Goal: Information Seeking & Learning: Learn about a topic

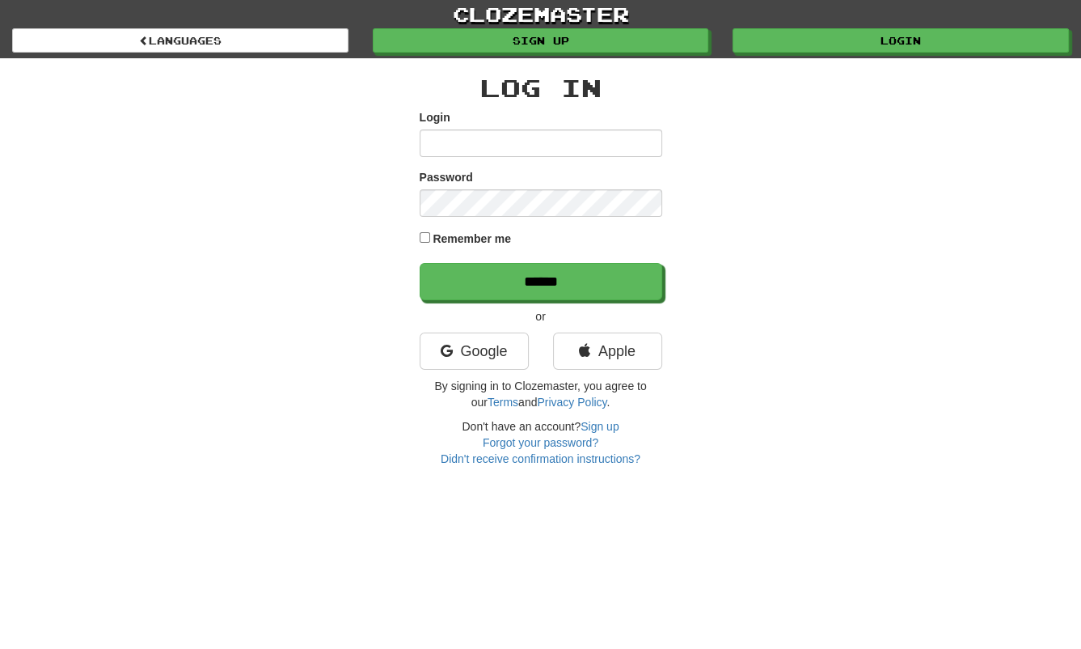
click at [558, 135] on input "Login" at bounding box center [541, 143] width 243 height 28
type input "**********"
click at [420, 263] on input "******" at bounding box center [541, 281] width 243 height 37
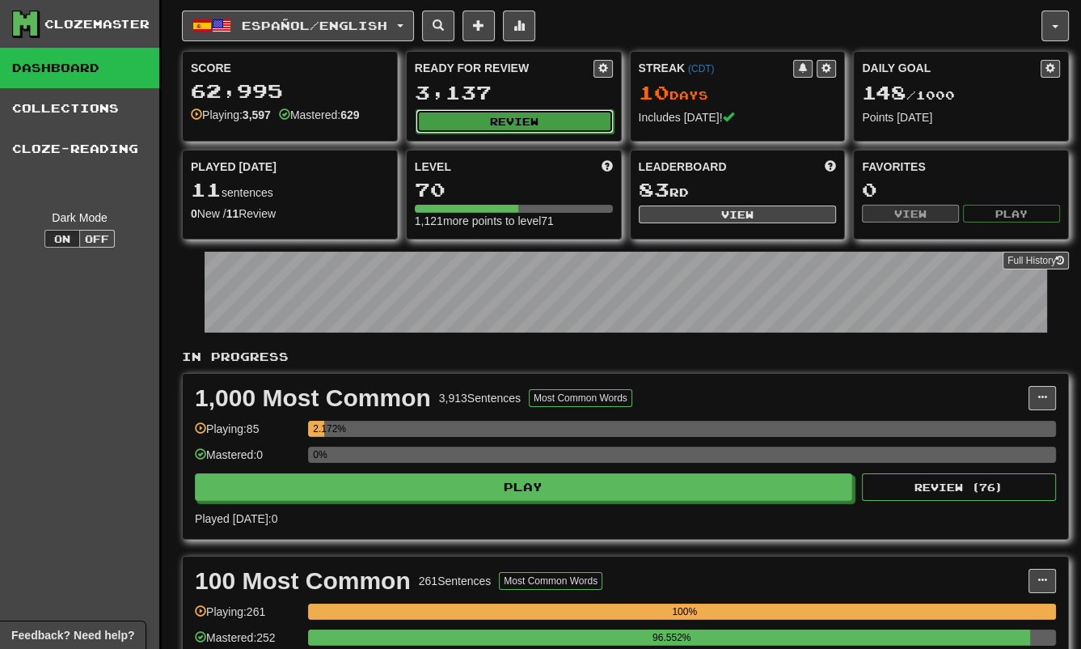
click at [535, 129] on button "Review" at bounding box center [515, 121] width 198 height 24
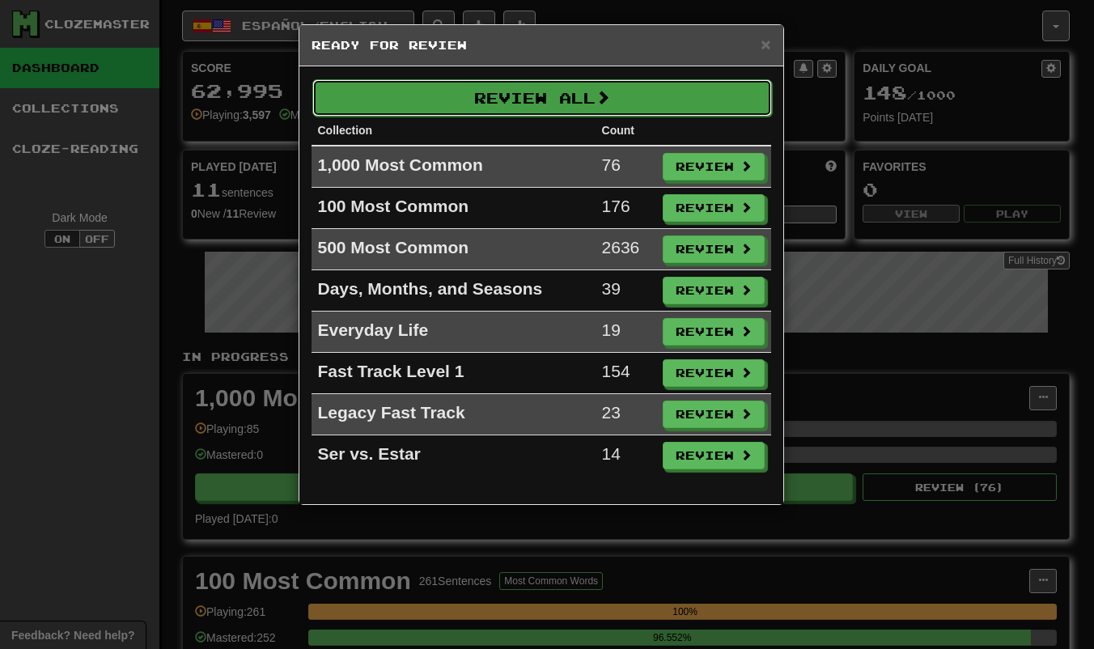
click at [599, 95] on button "Review All" at bounding box center [541, 97] width 459 height 37
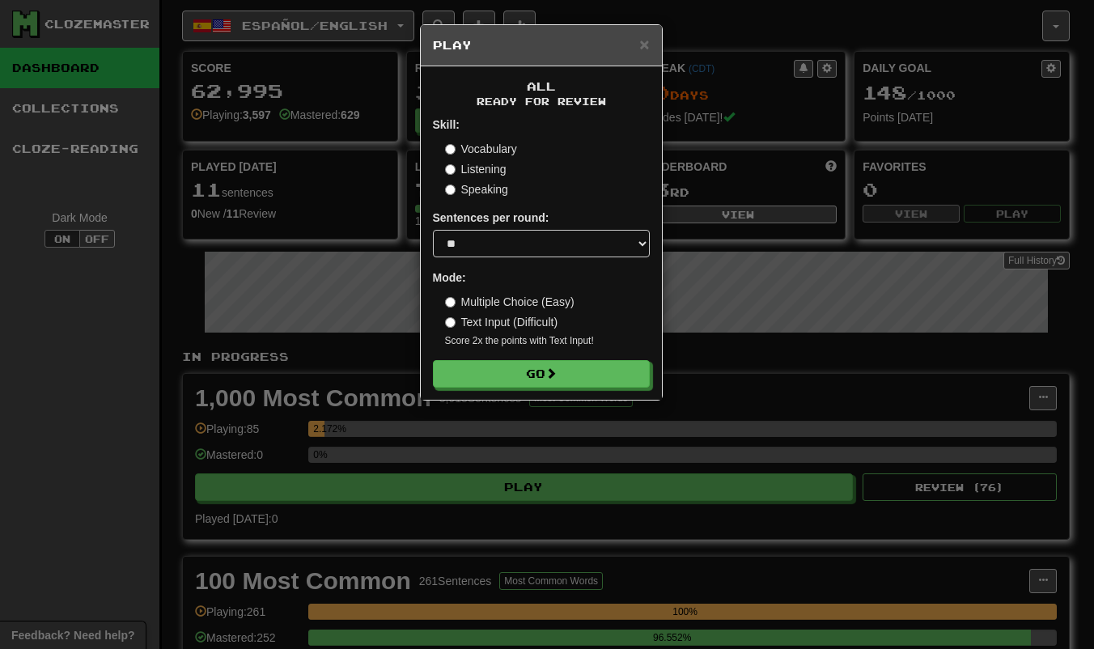
click at [486, 226] on div "Sentences per round: * ** ** ** ** ** *** ********" at bounding box center [541, 233] width 217 height 48
click at [478, 240] on select "* ** ** ** ** ** *** ********" at bounding box center [541, 244] width 217 height 28
select select "***"
click at [433, 230] on select "* ** ** ** ** ** *** ********" at bounding box center [541, 244] width 217 height 28
click at [552, 374] on span at bounding box center [551, 373] width 11 height 11
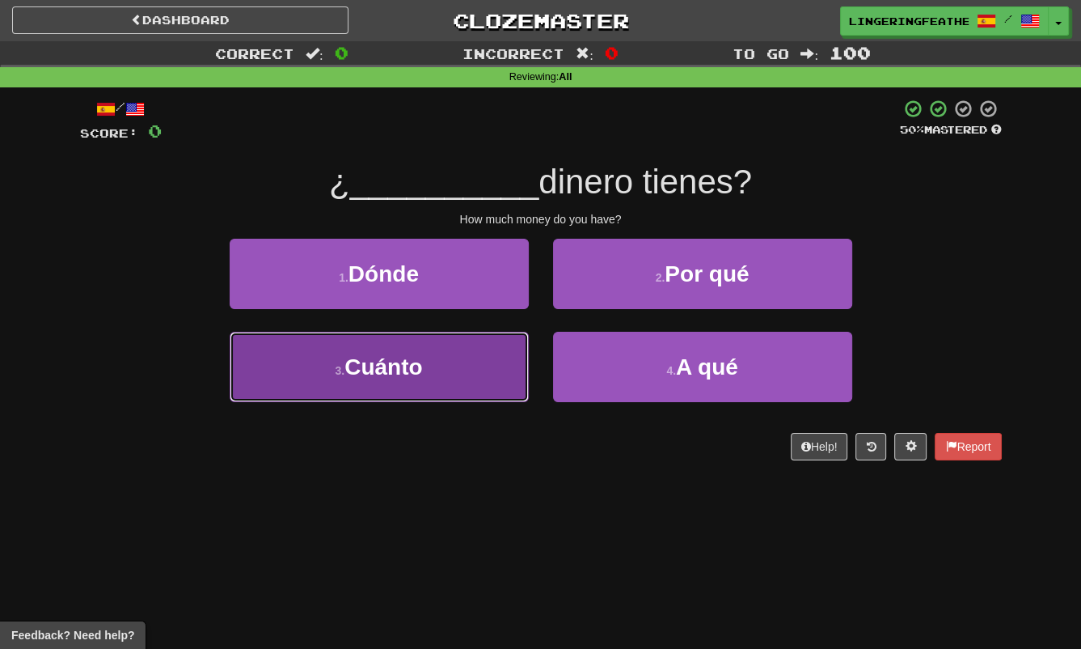
click at [413, 347] on button "3 . [GEOGRAPHIC_DATA]" at bounding box center [379, 367] width 299 height 70
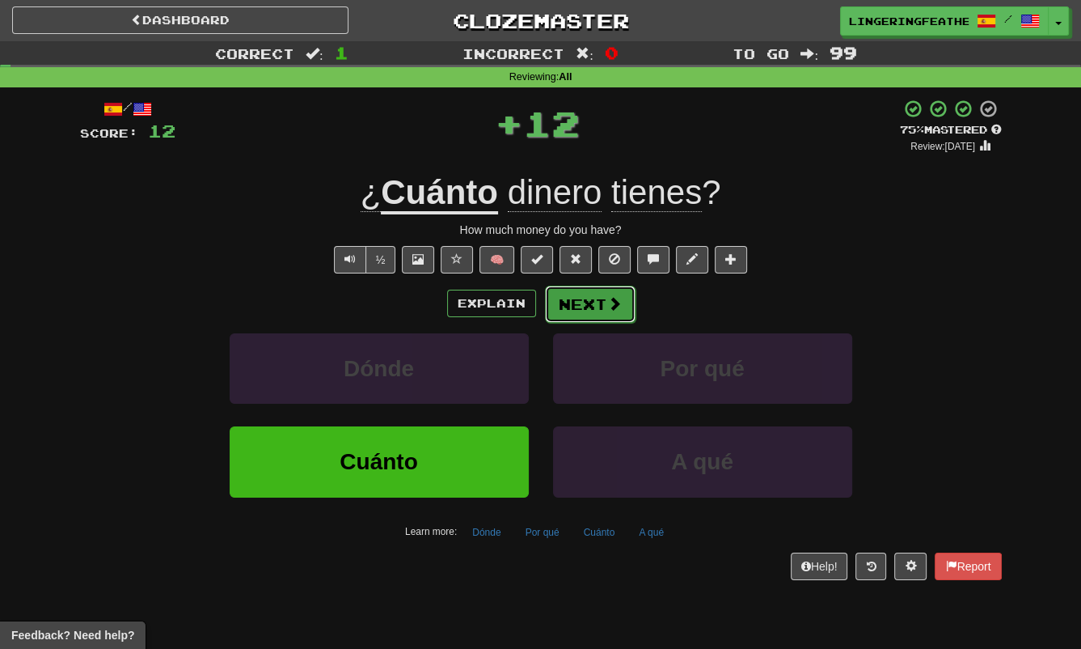
click at [597, 294] on button "Next" at bounding box center [590, 304] width 91 height 37
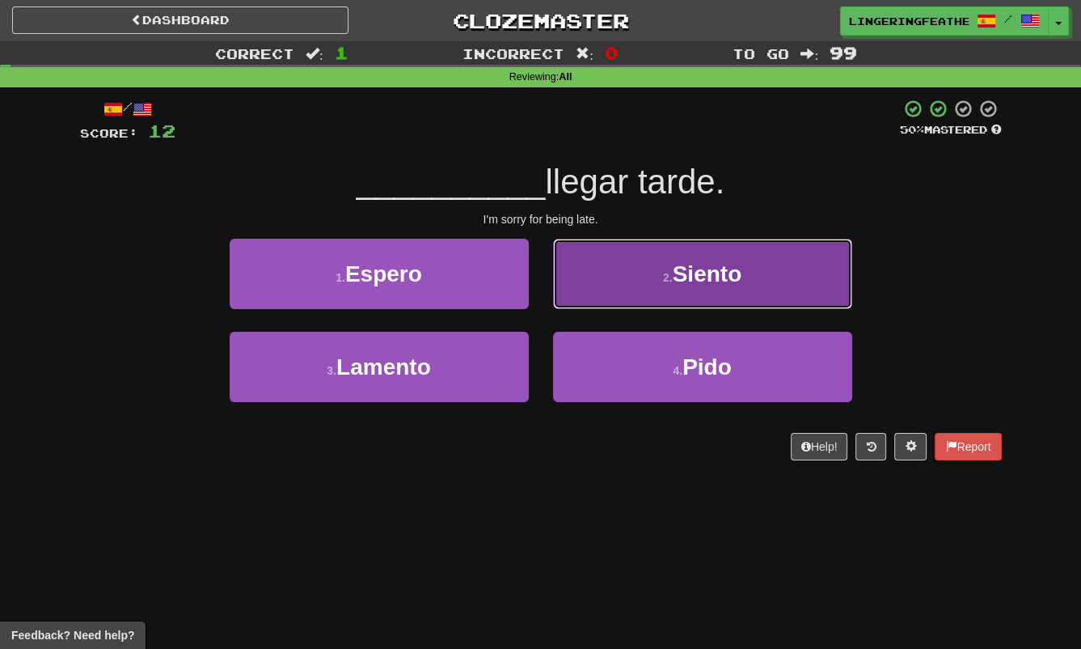
click at [708, 292] on button "2 . Siento" at bounding box center [702, 274] width 299 height 70
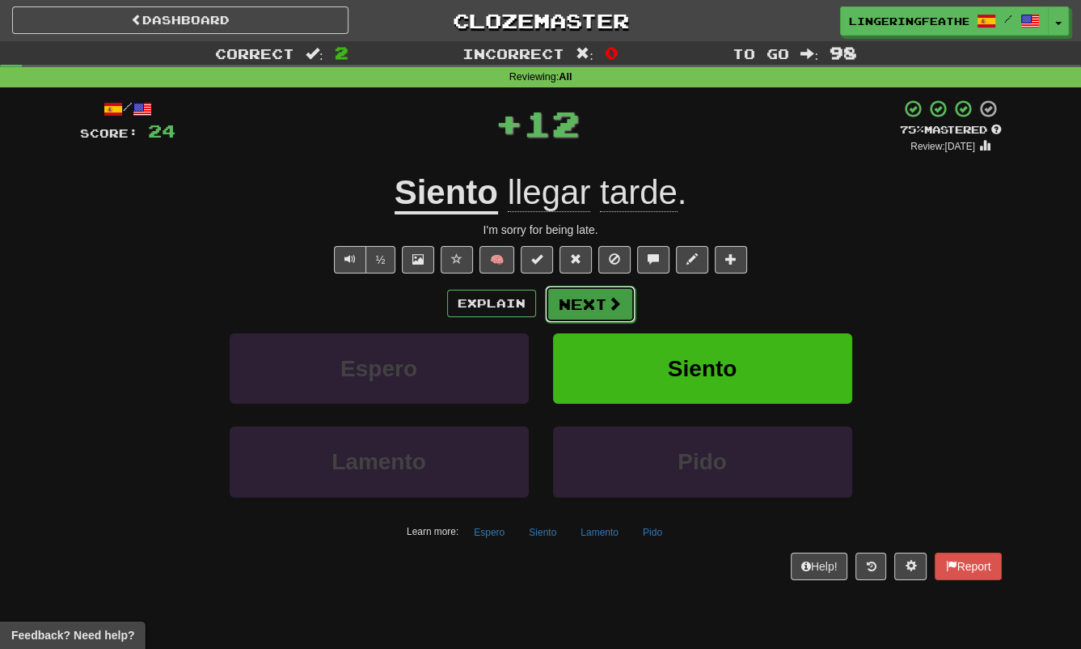
click at [607, 292] on button "Next" at bounding box center [590, 304] width 91 height 37
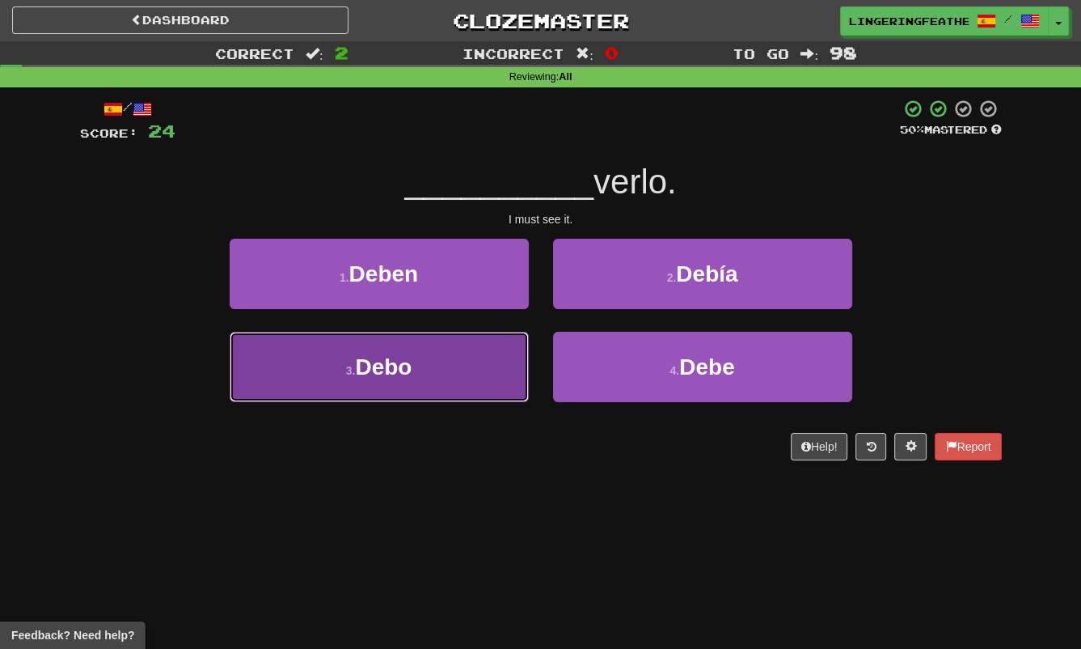
click at [436, 383] on button "3 . Debo" at bounding box center [379, 367] width 299 height 70
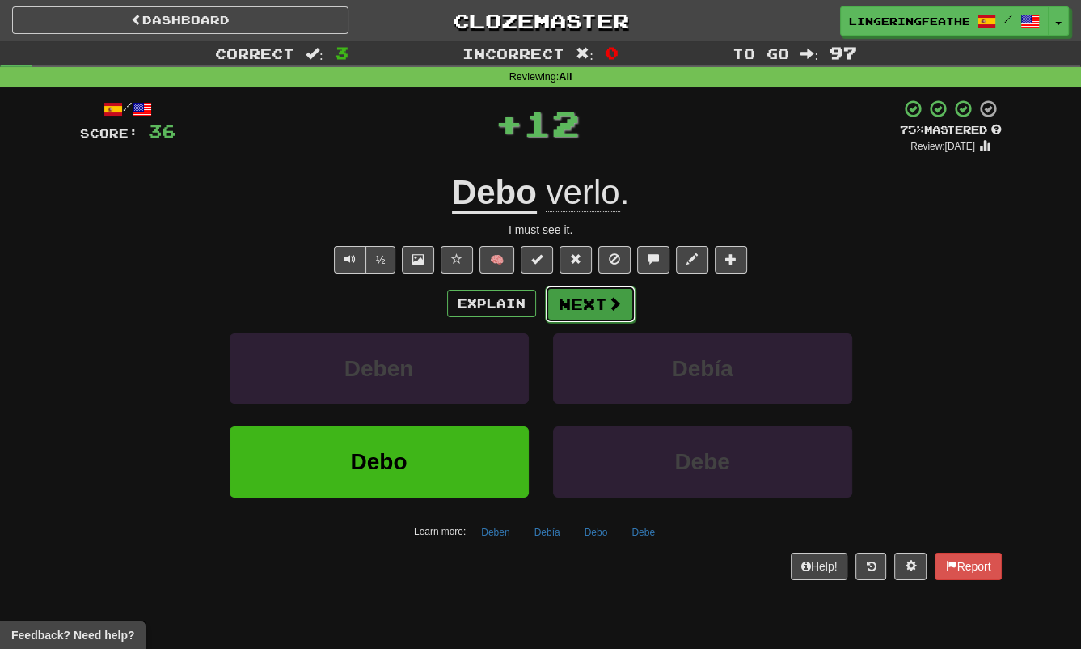
click at [603, 307] on button "Next" at bounding box center [590, 304] width 91 height 37
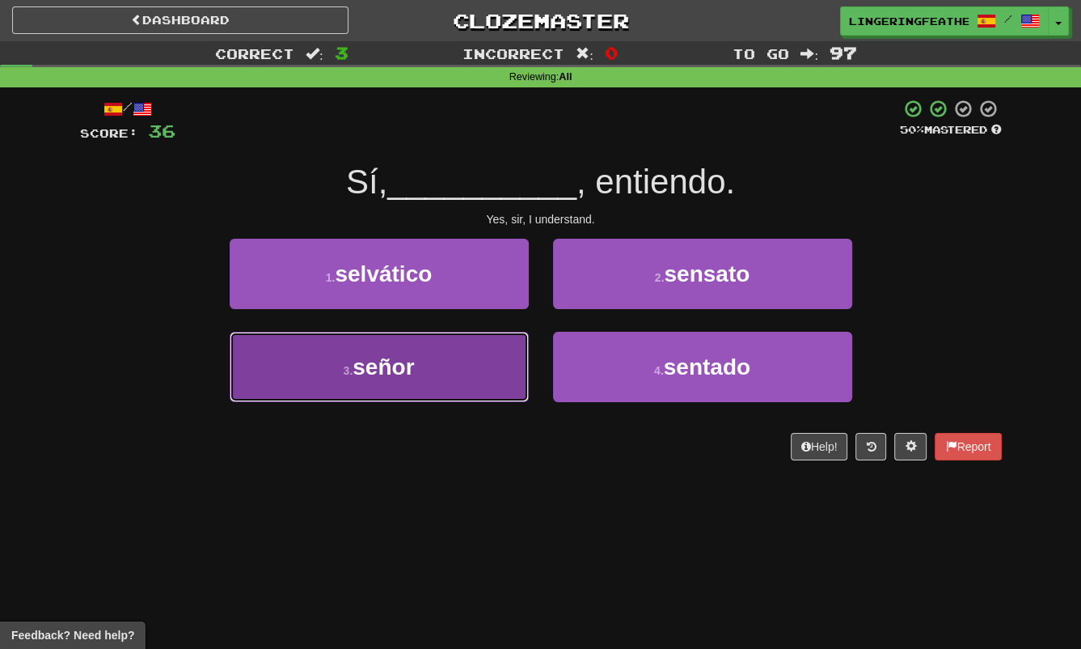
click at [495, 382] on button "3 . señor" at bounding box center [379, 367] width 299 height 70
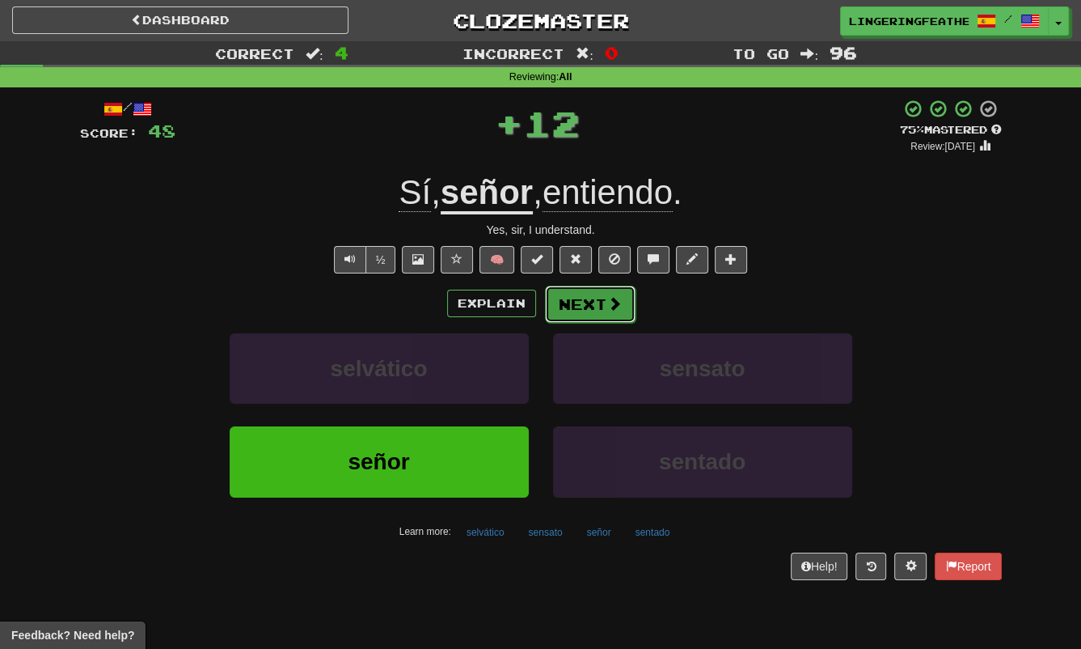
click at [609, 305] on span at bounding box center [614, 303] width 15 height 15
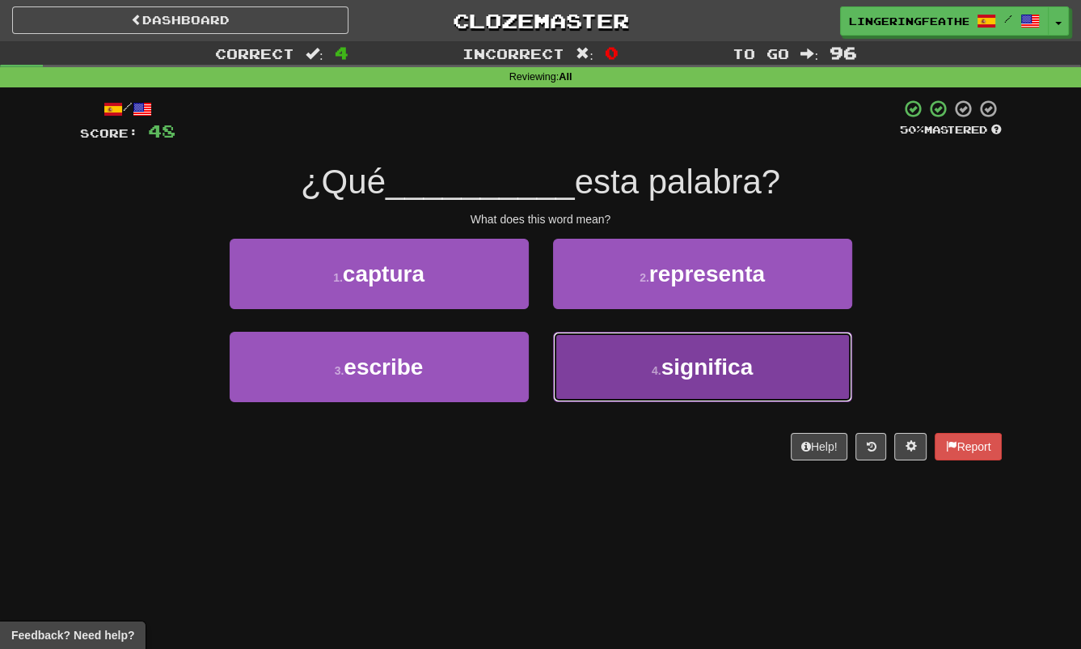
click at [624, 349] on button "4 . significa" at bounding box center [702, 367] width 299 height 70
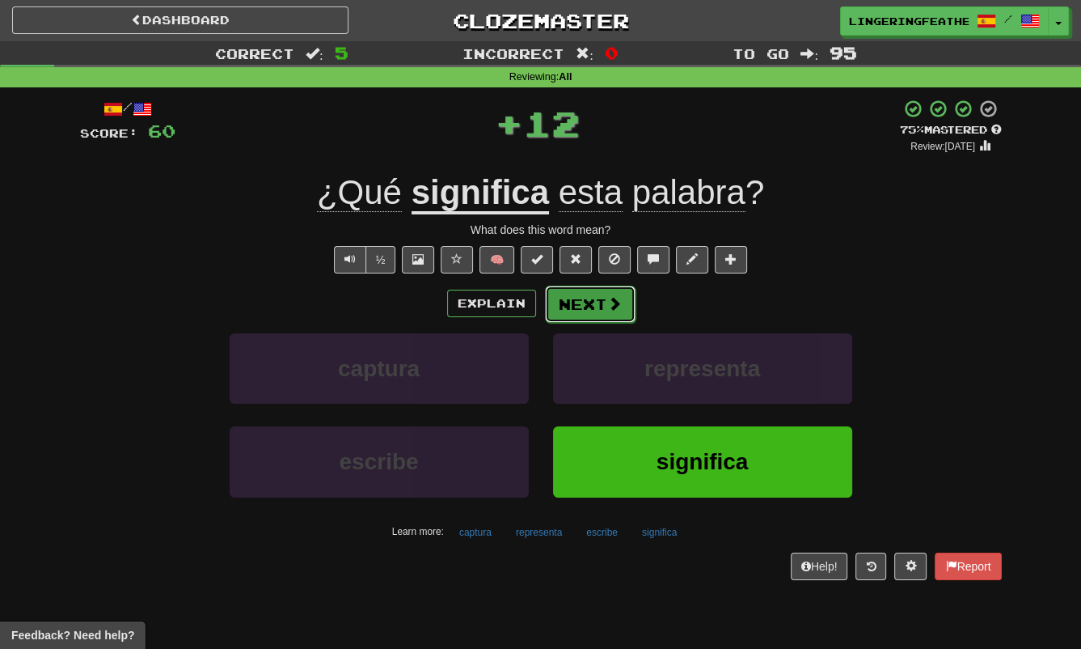
click at [591, 305] on button "Next" at bounding box center [590, 304] width 91 height 37
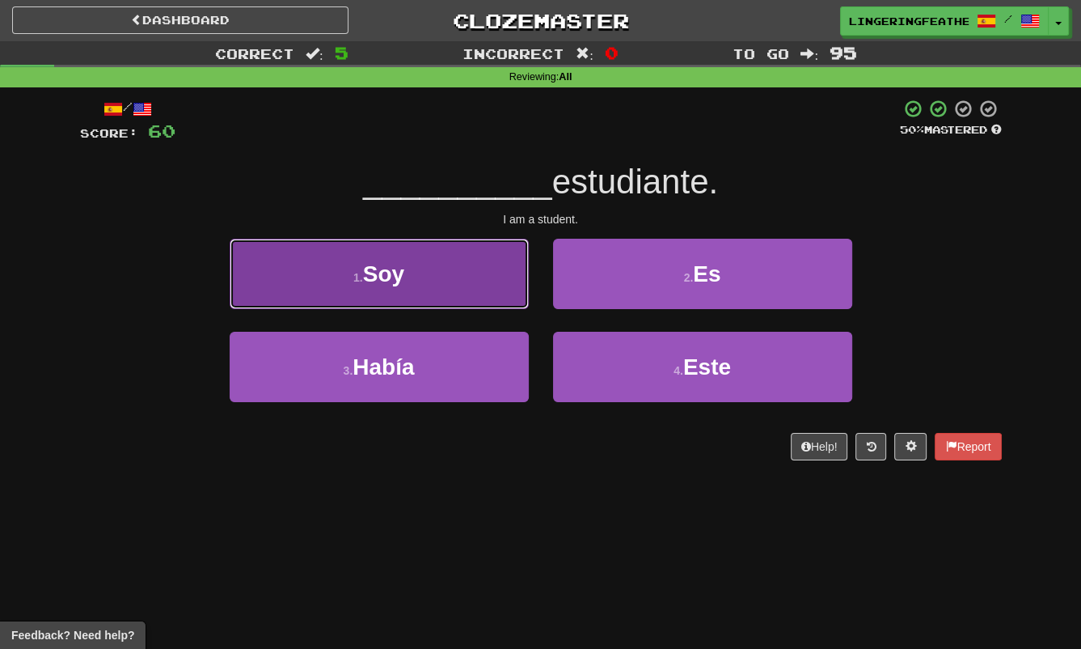
click at [492, 298] on button "1 . Soy" at bounding box center [379, 274] width 299 height 70
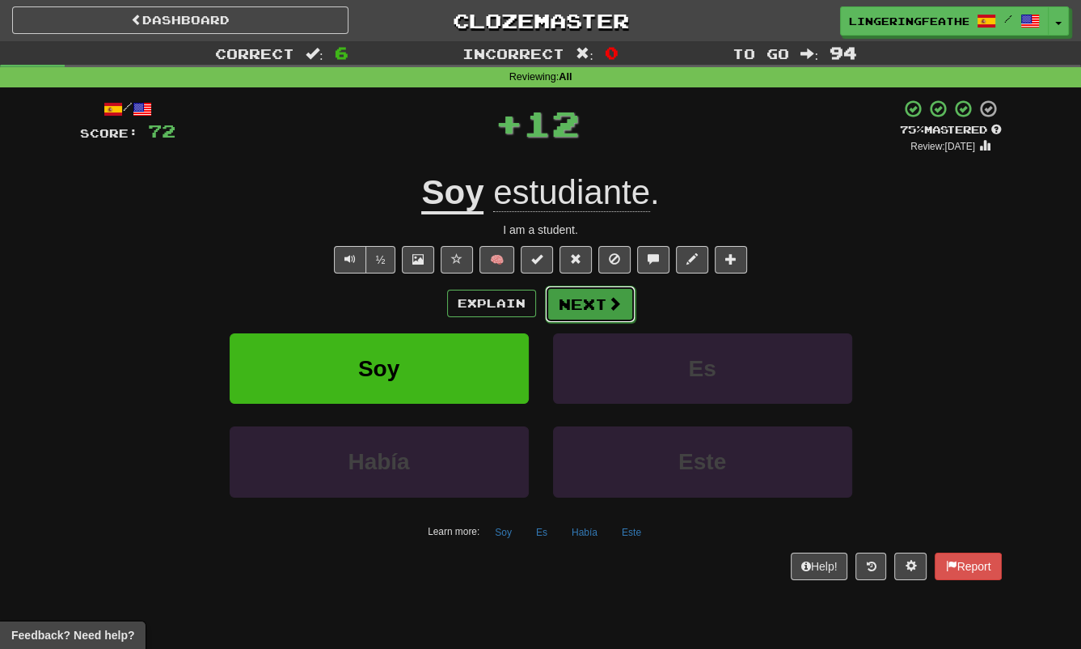
click at [603, 296] on button "Next" at bounding box center [590, 304] width 91 height 37
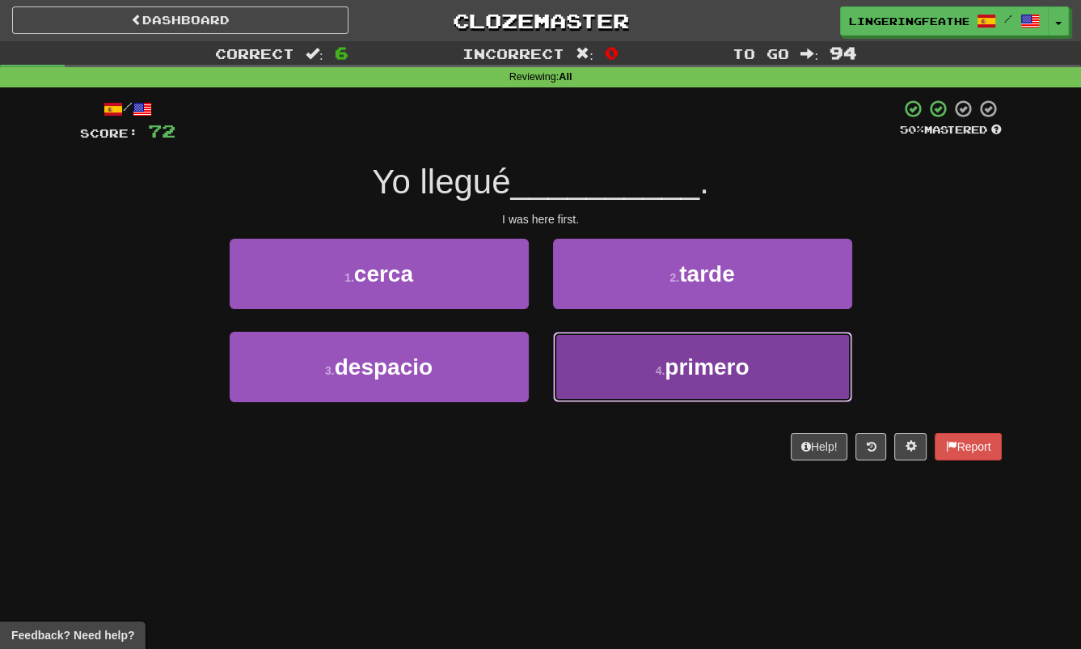
click at [596, 341] on button "4 . primero" at bounding box center [702, 367] width 299 height 70
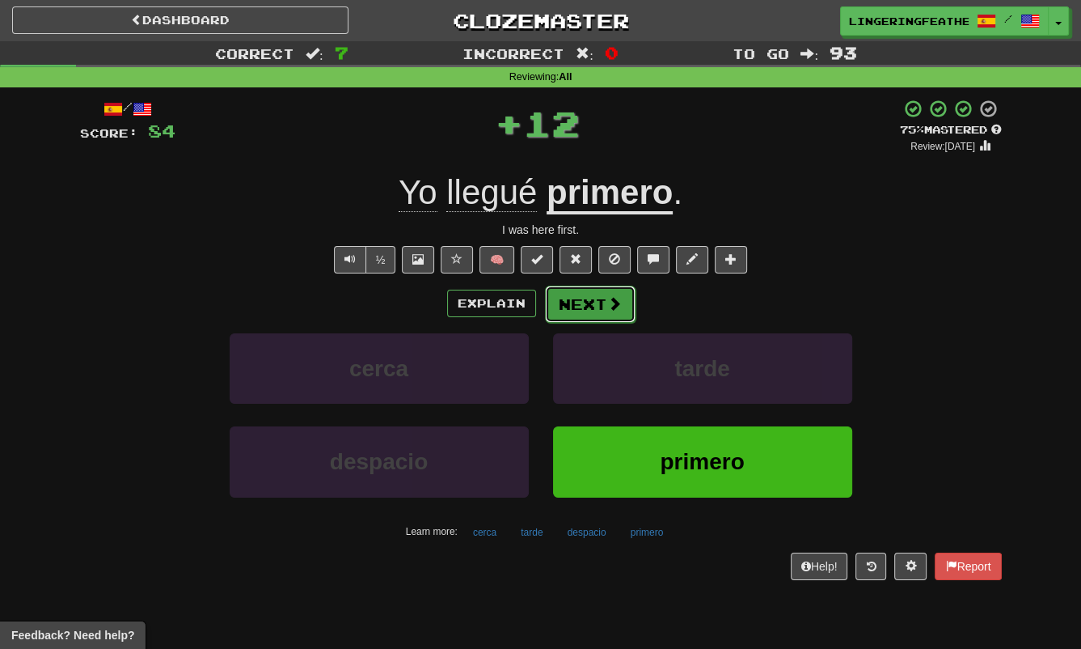
click at [611, 303] on span at bounding box center [614, 303] width 15 height 15
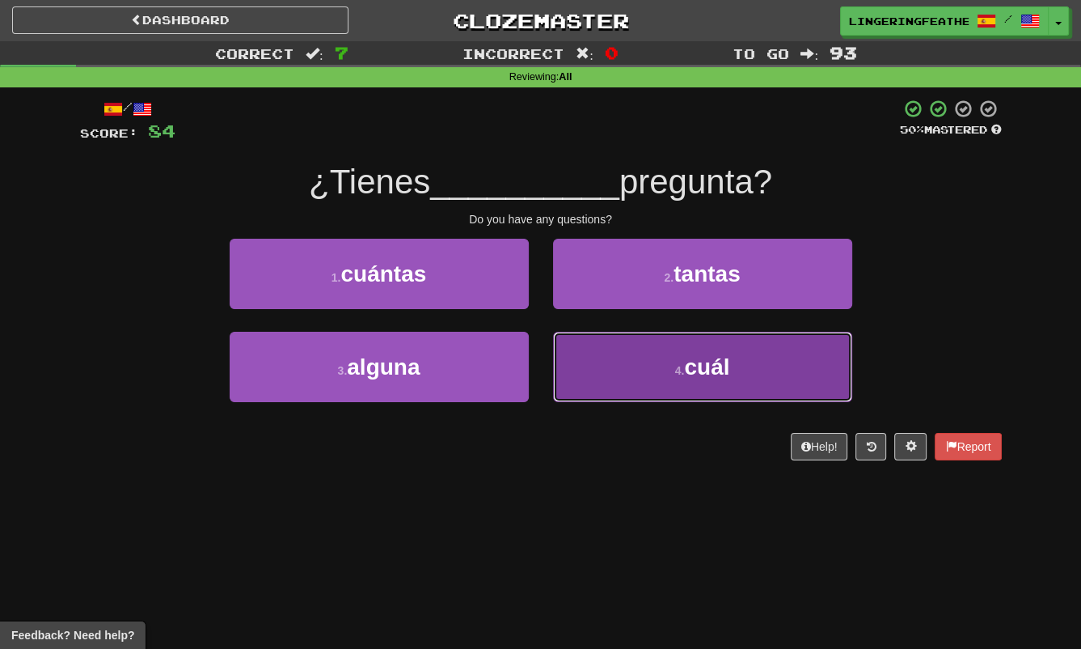
click at [595, 337] on button "4 . cuál" at bounding box center [702, 367] width 299 height 70
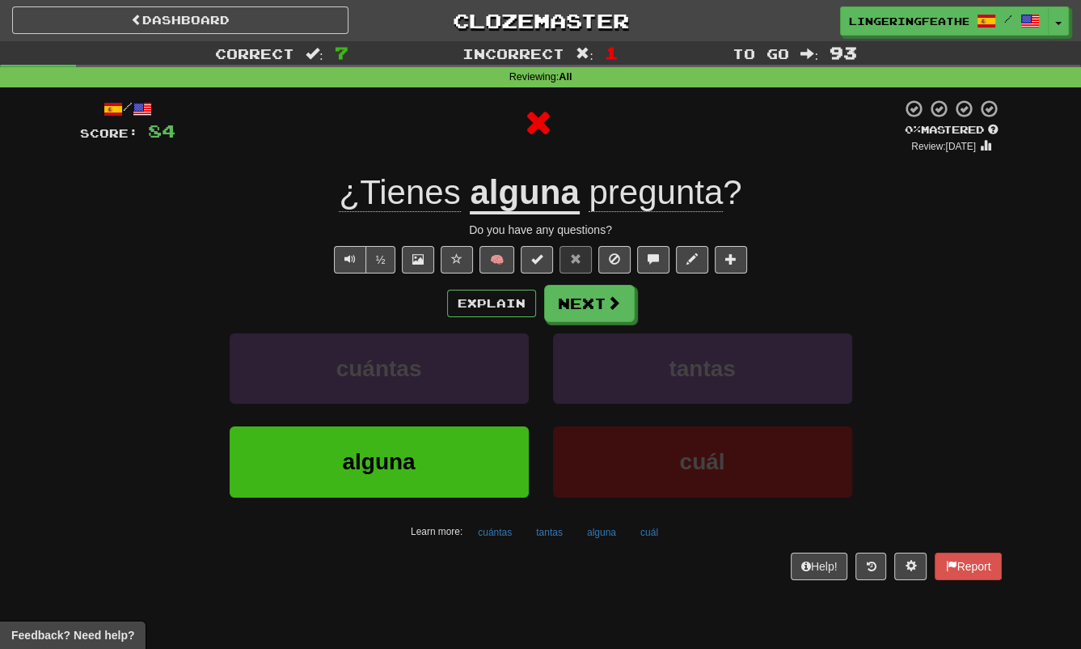
click at [524, 197] on u "alguna" at bounding box center [524, 193] width 109 height 41
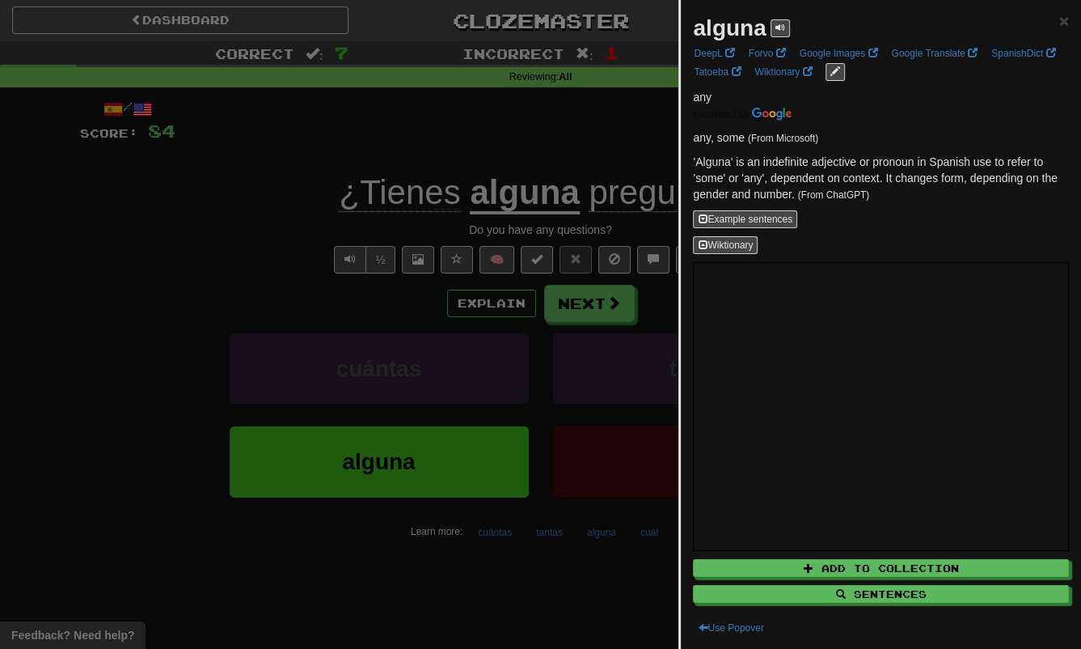
click at [446, 142] on div at bounding box center [540, 324] width 1081 height 649
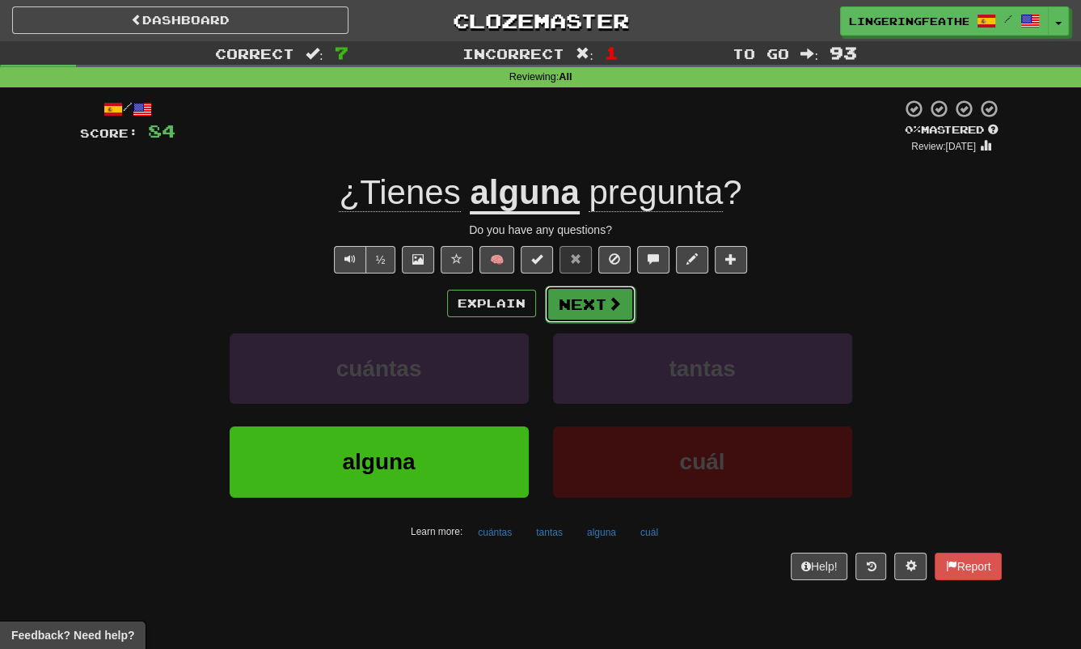
click at [585, 298] on button "Next" at bounding box center [590, 304] width 91 height 37
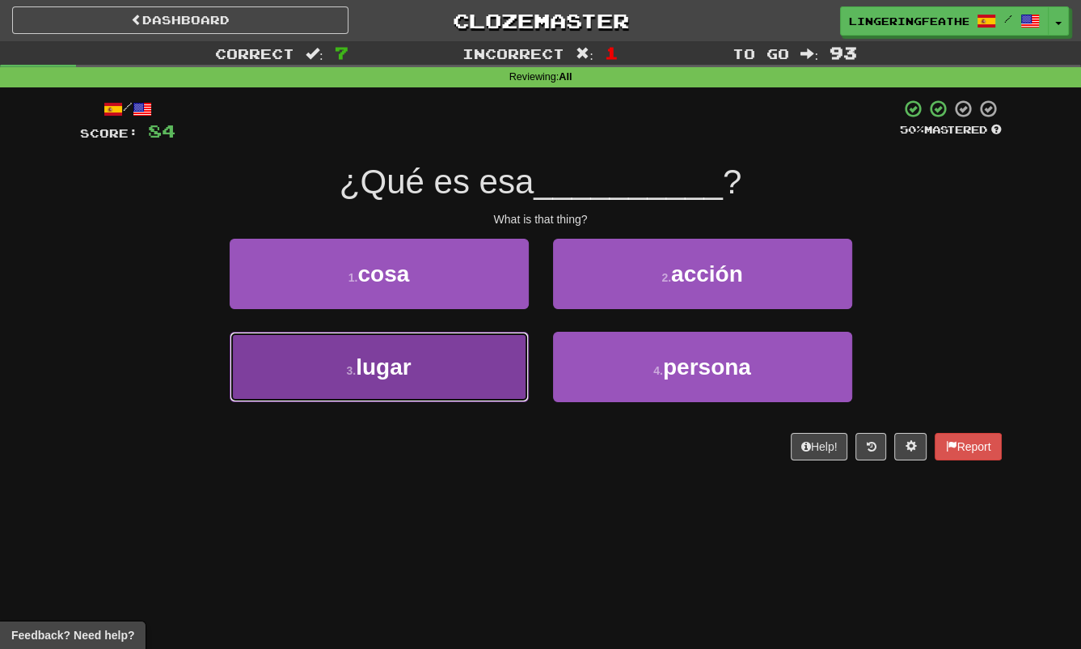
click at [477, 357] on button "3 . lugar" at bounding box center [379, 367] width 299 height 70
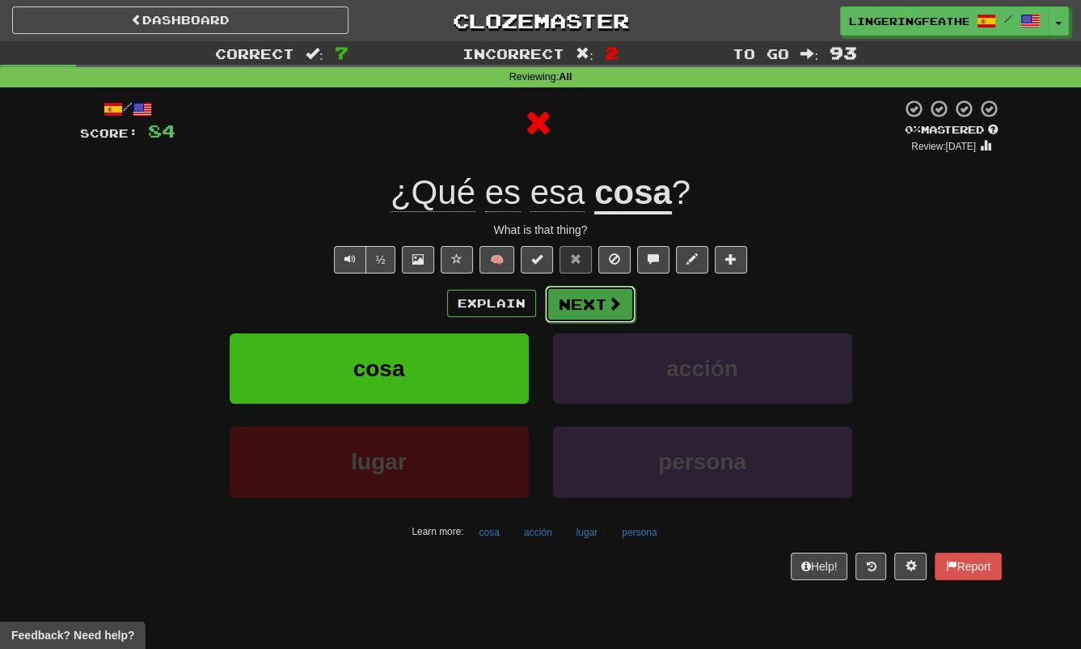
click at [590, 289] on button "Next" at bounding box center [590, 304] width 91 height 37
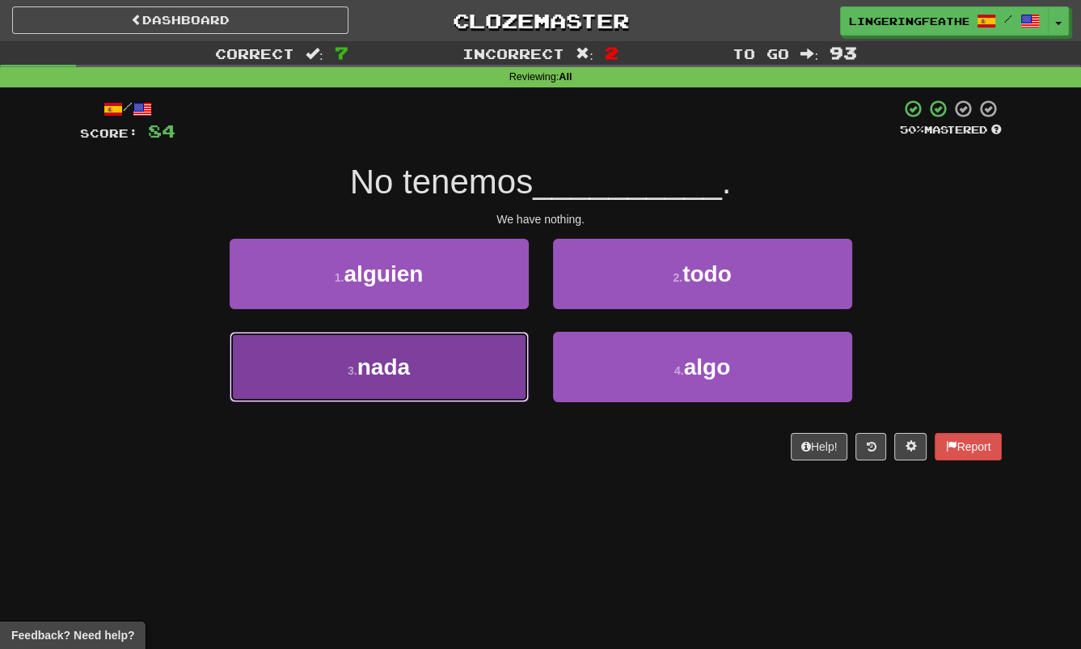
click at [451, 356] on button "3 . nada" at bounding box center [379, 367] width 299 height 70
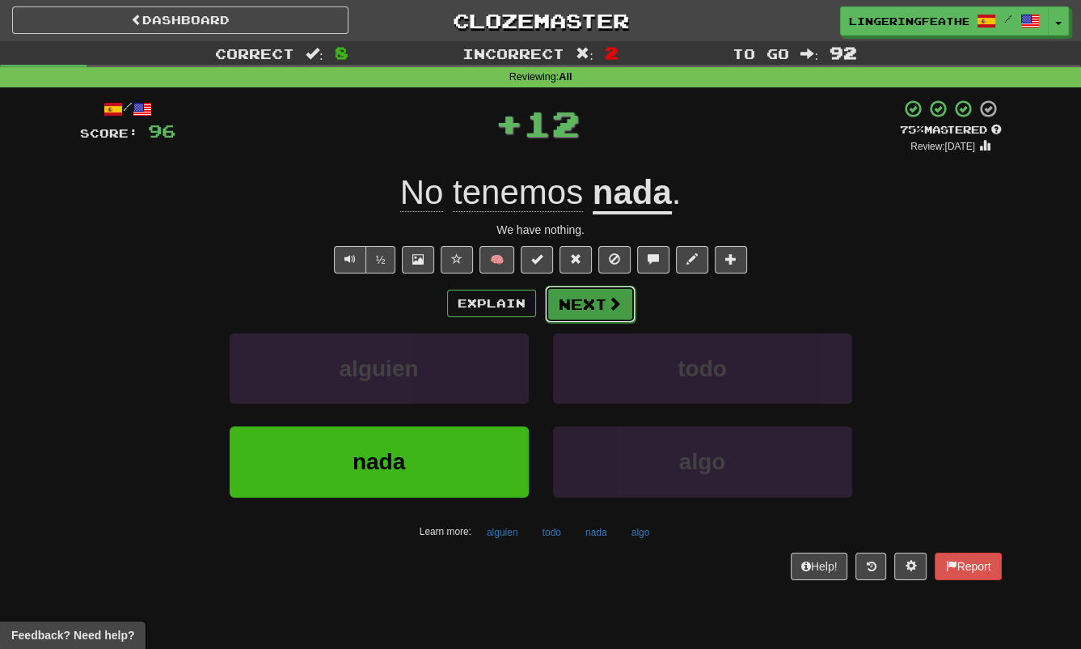
click at [609, 296] on span at bounding box center [614, 303] width 15 height 15
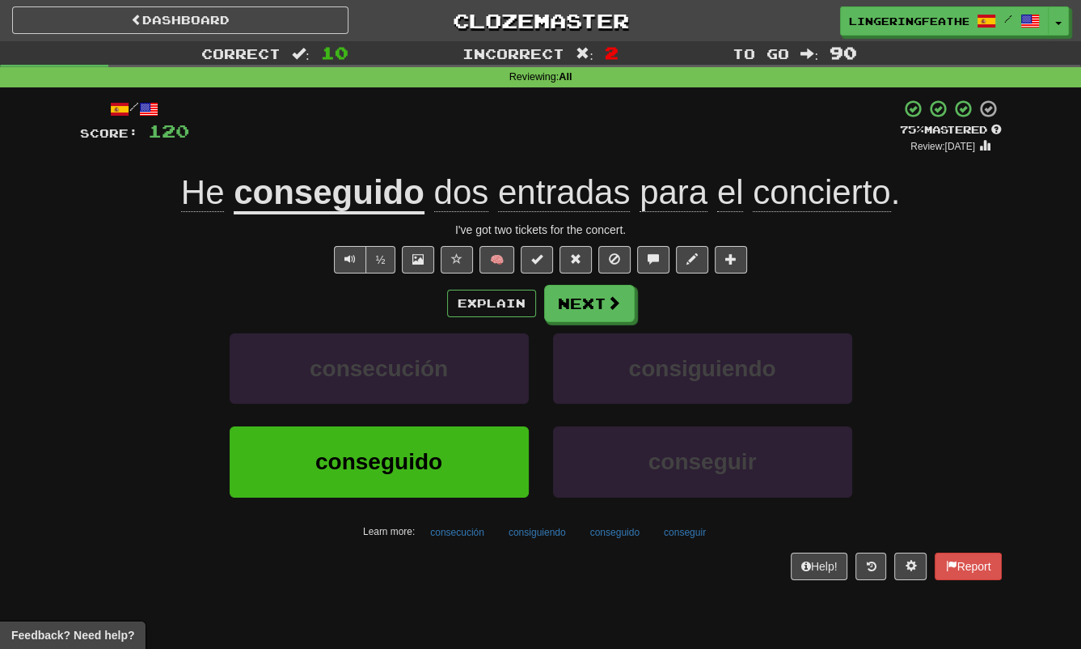
click at [561, 199] on span "entradas" at bounding box center [564, 192] width 132 height 39
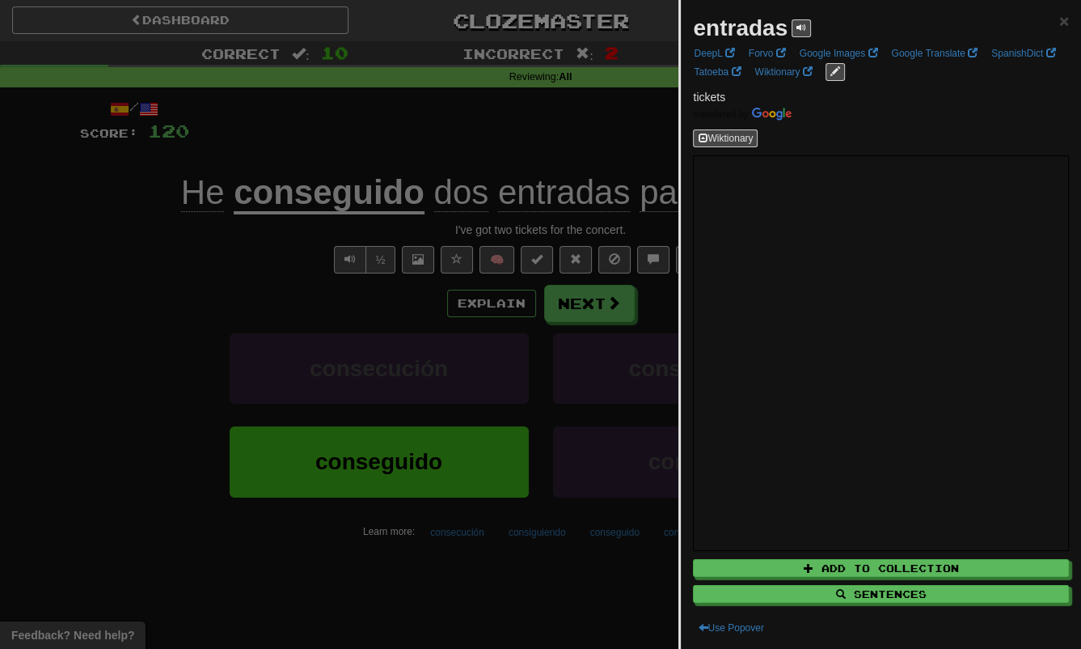
click at [364, 136] on div at bounding box center [540, 324] width 1081 height 649
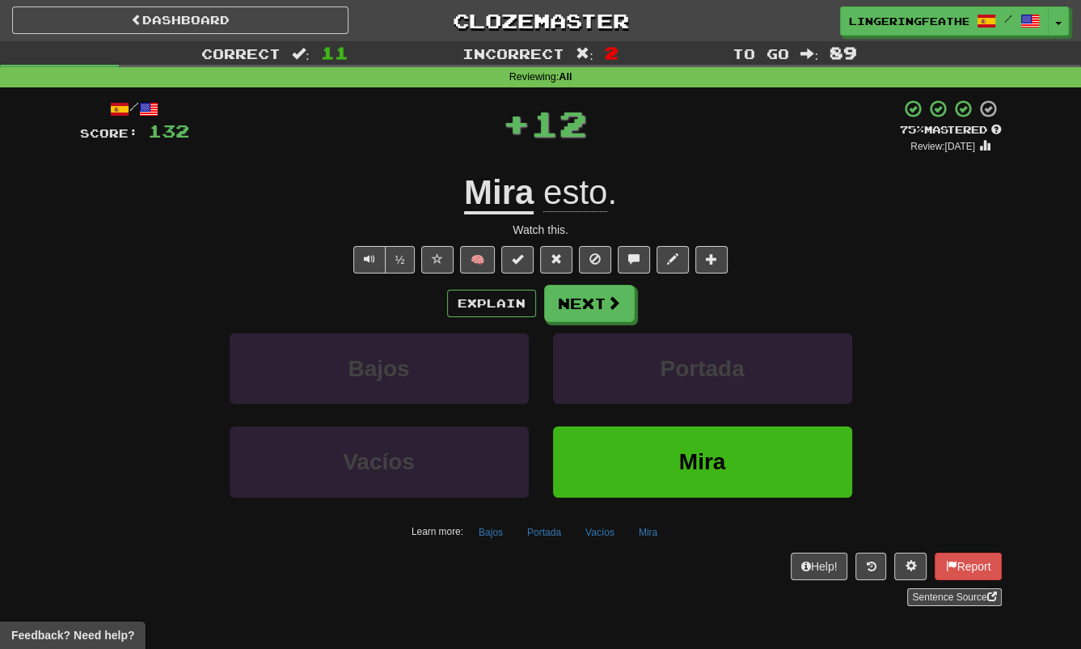
click at [484, 177] on u "Mira" at bounding box center [499, 193] width 70 height 41
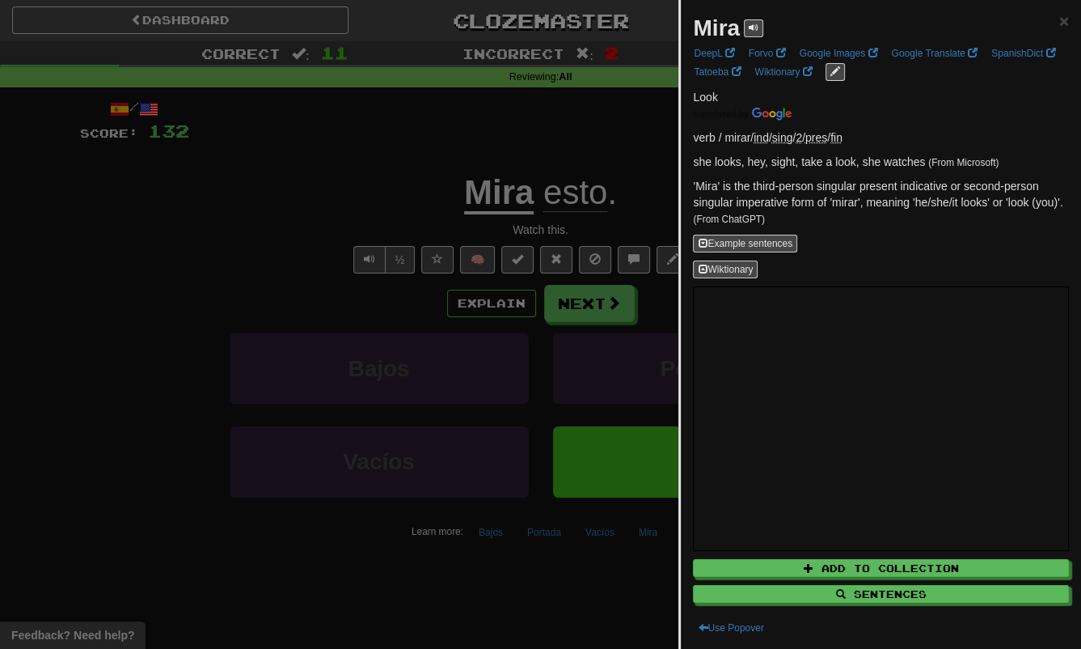
click at [325, 181] on div at bounding box center [540, 324] width 1081 height 649
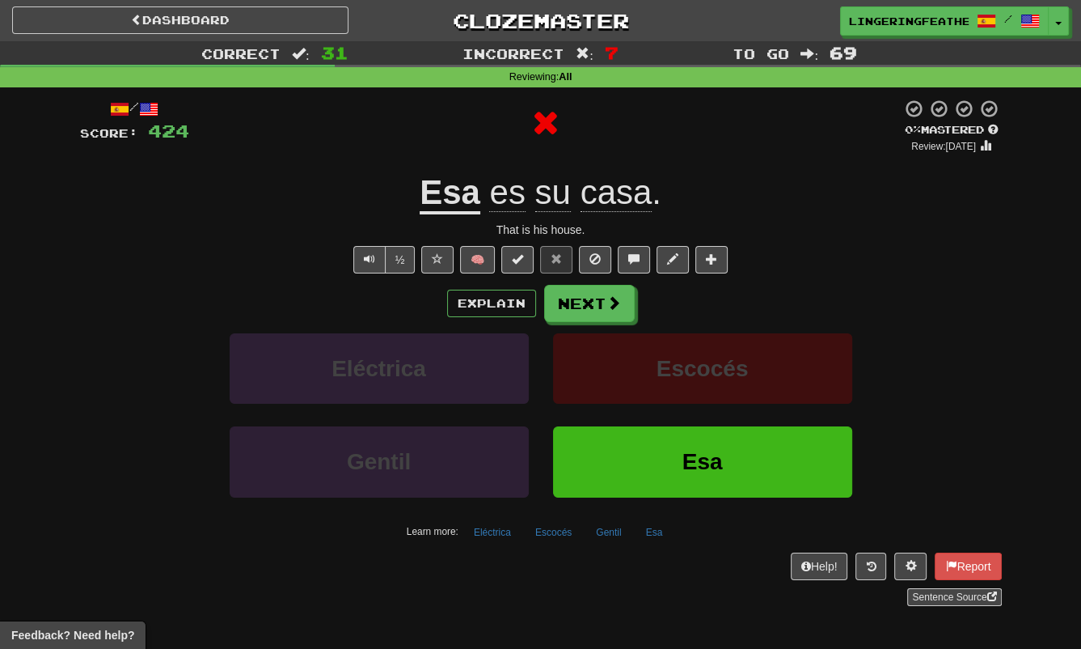
click at [454, 185] on u "Esa" at bounding box center [450, 193] width 61 height 41
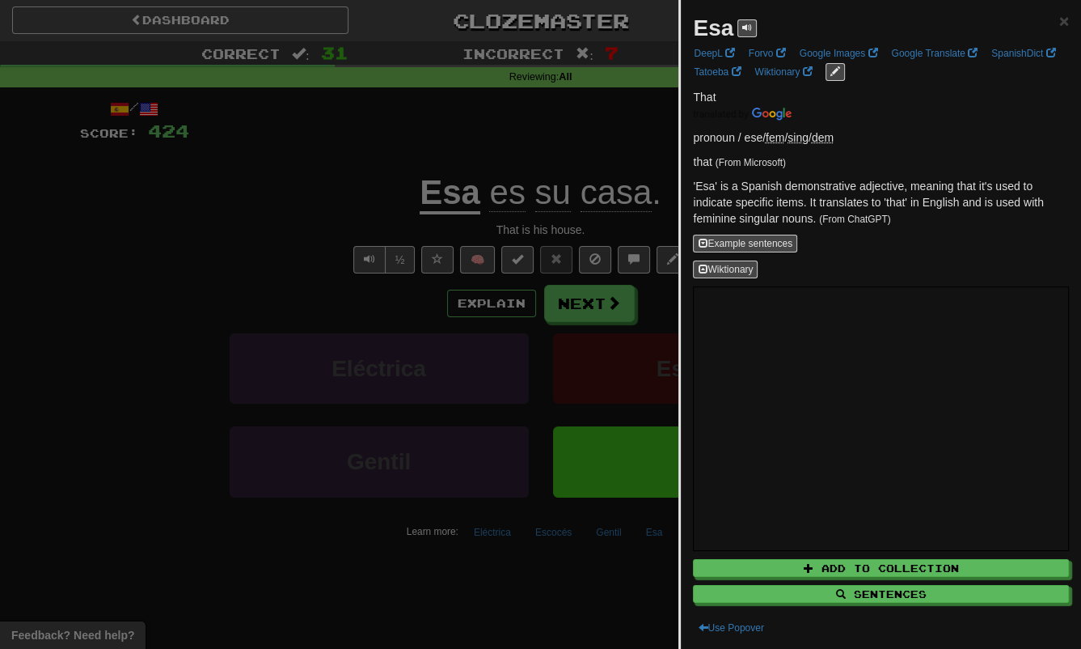
click at [336, 203] on div at bounding box center [540, 324] width 1081 height 649
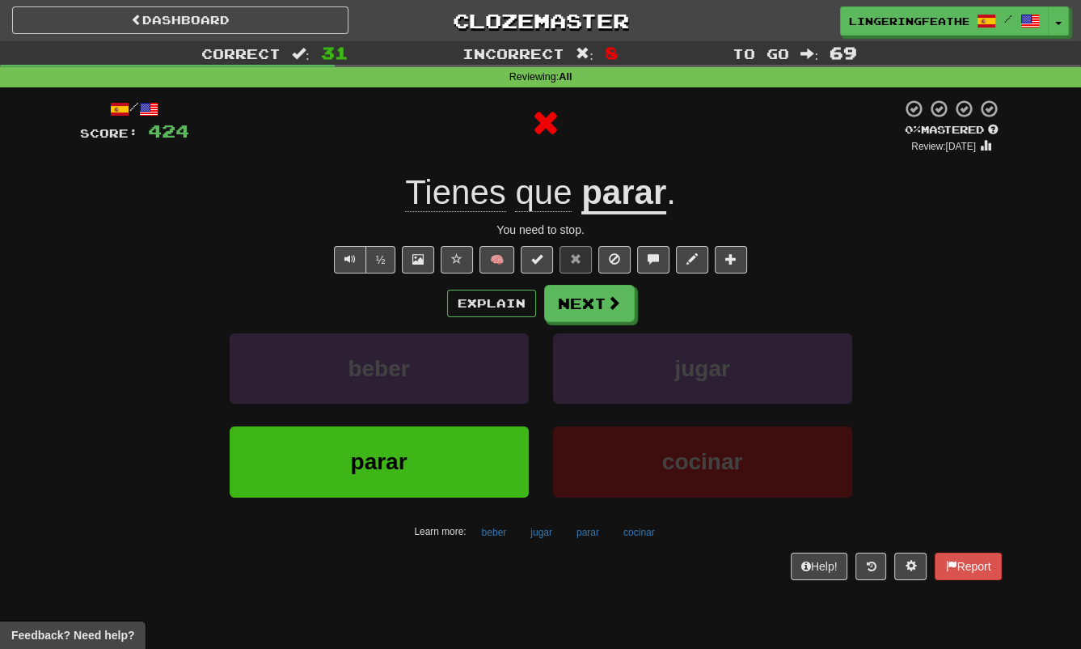
click at [624, 194] on u "parar" at bounding box center [624, 193] width 85 height 41
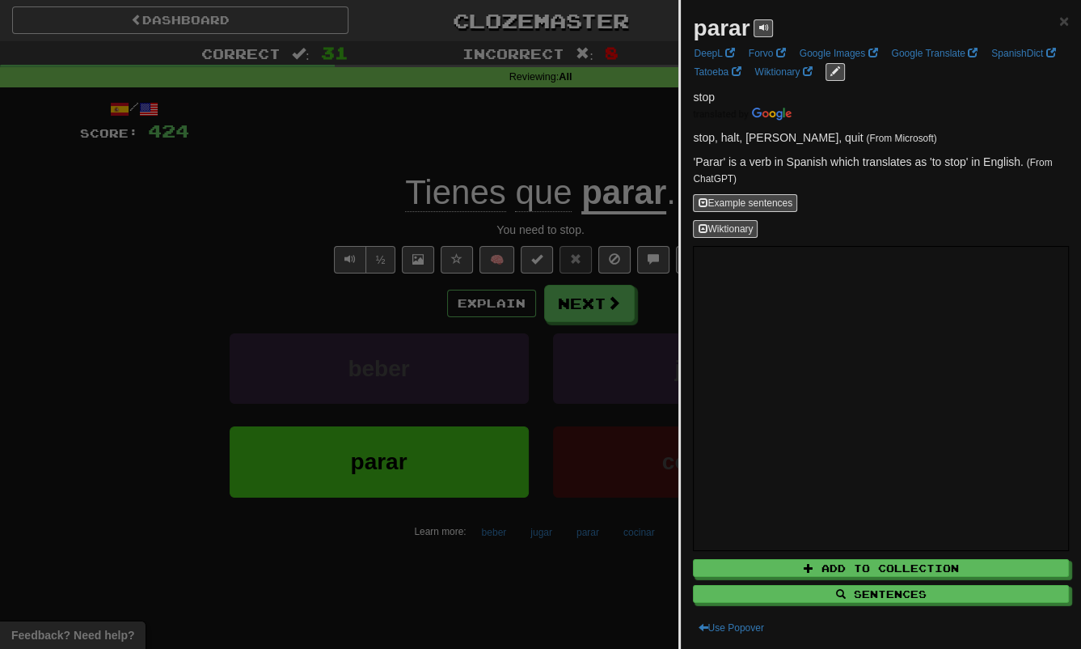
click at [226, 195] on div at bounding box center [540, 324] width 1081 height 649
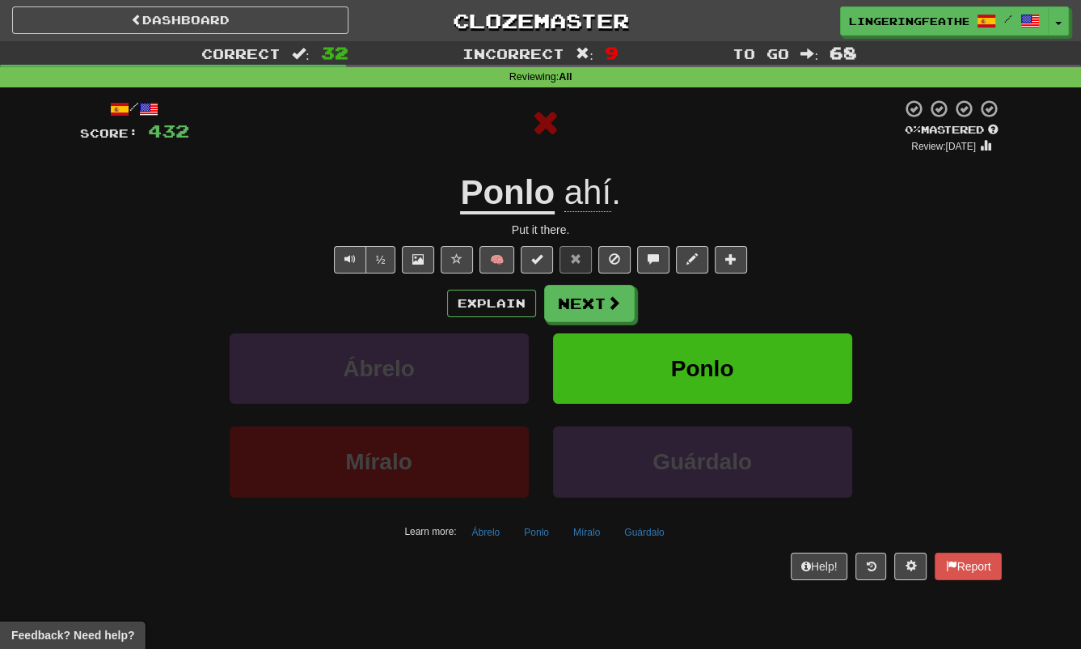
click at [490, 195] on u "Ponlo" at bounding box center [507, 193] width 95 height 41
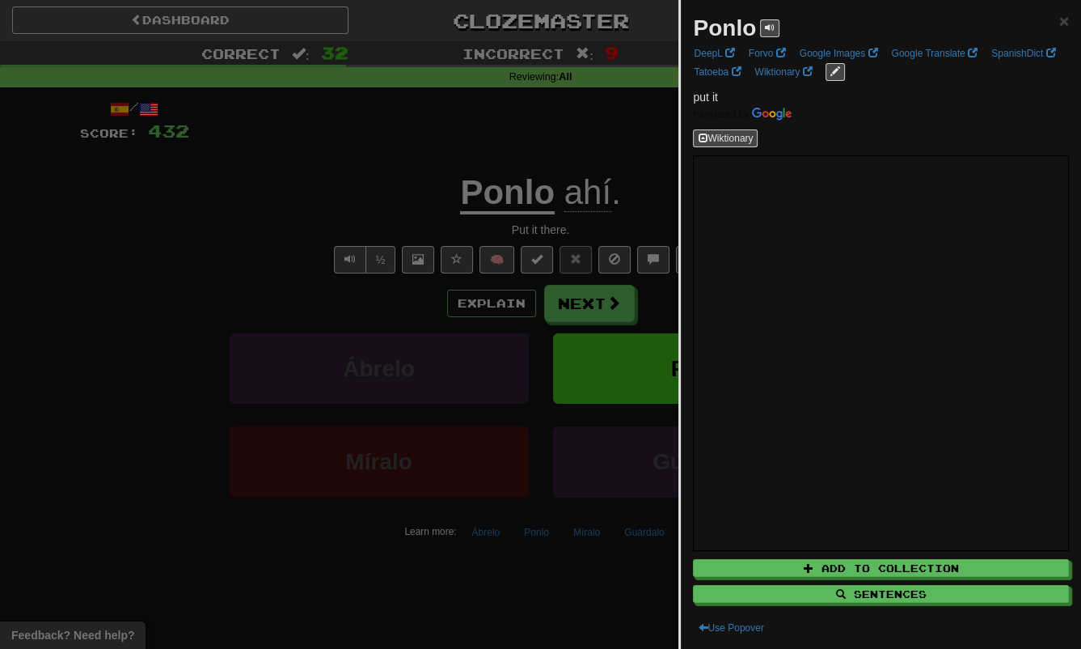
click at [255, 203] on div at bounding box center [540, 324] width 1081 height 649
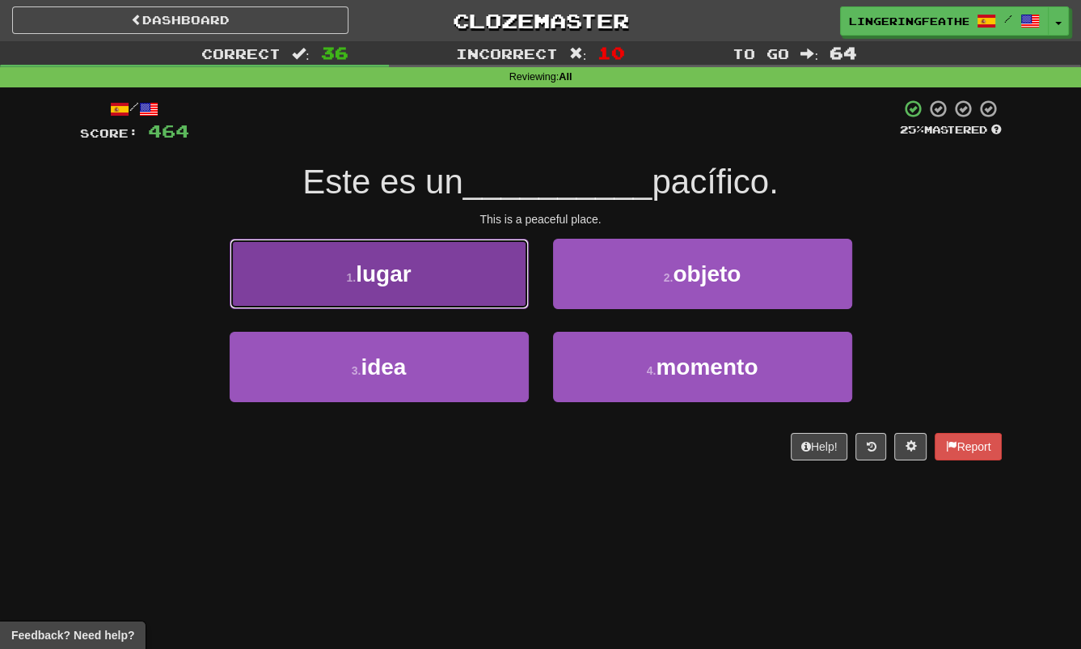
click at [352, 263] on button "1 . lugar" at bounding box center [379, 274] width 299 height 70
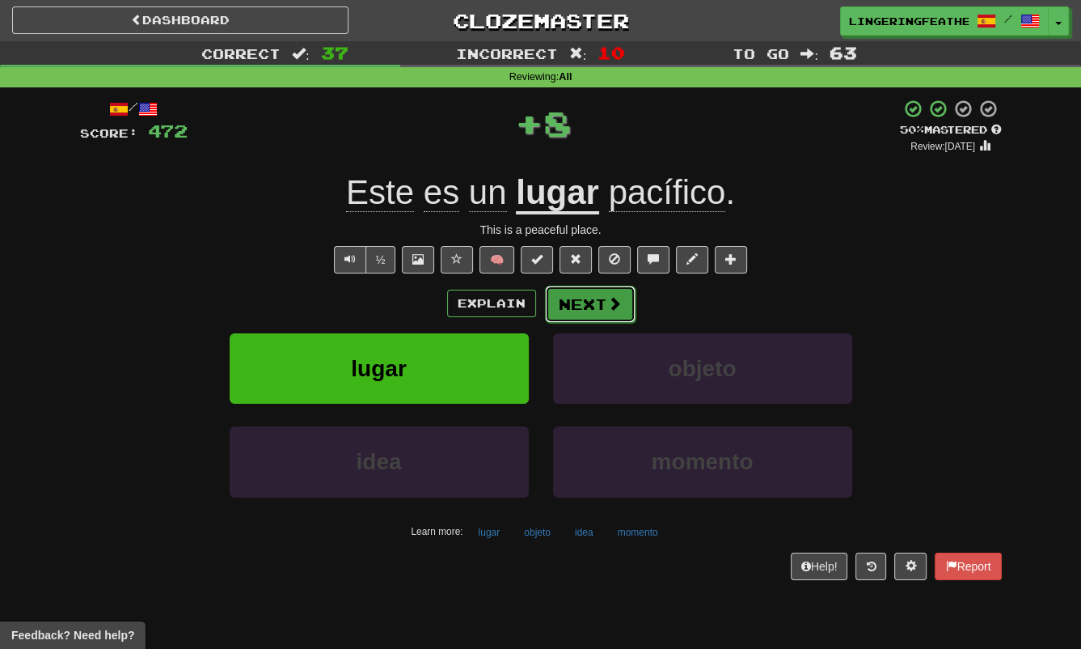
click at [589, 313] on button "Next" at bounding box center [590, 304] width 91 height 37
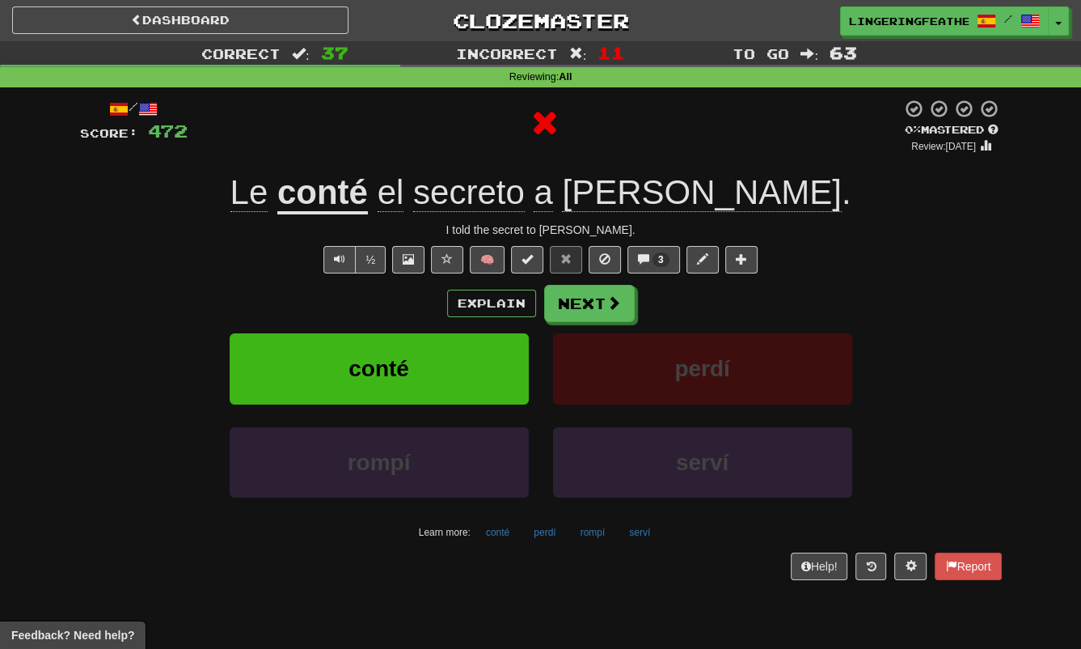
click at [368, 208] on u "conté" at bounding box center [322, 193] width 91 height 41
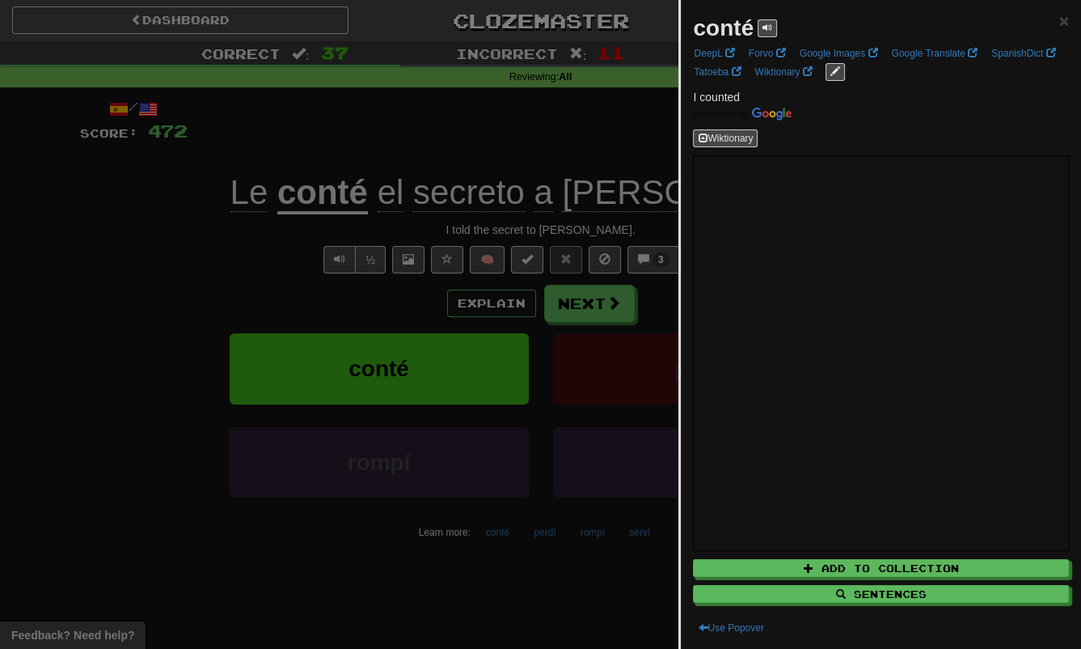
click at [246, 247] on div at bounding box center [540, 324] width 1081 height 649
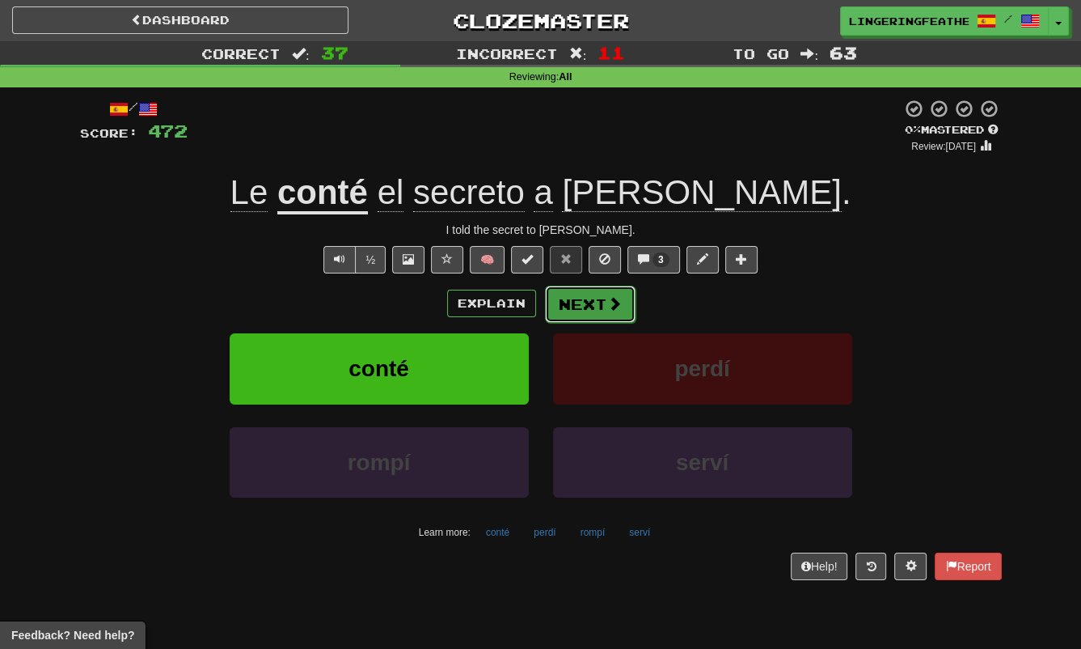
click at [603, 302] on button "Next" at bounding box center [590, 304] width 91 height 37
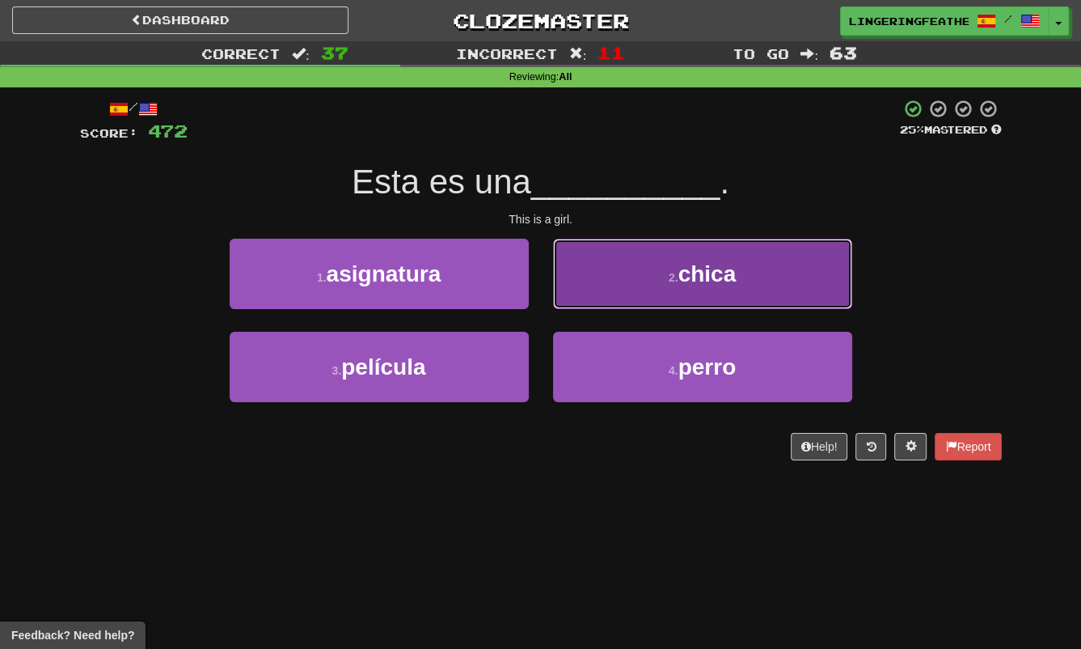
click at [661, 290] on button "2 . chica" at bounding box center [702, 274] width 299 height 70
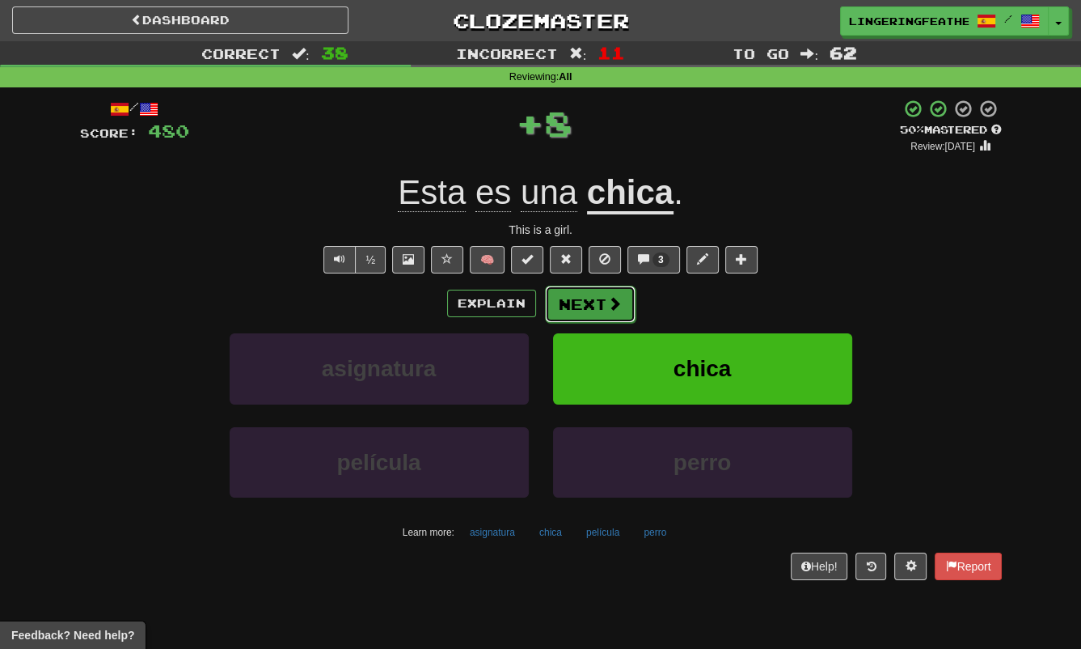
click at [586, 311] on button "Next" at bounding box center [590, 304] width 91 height 37
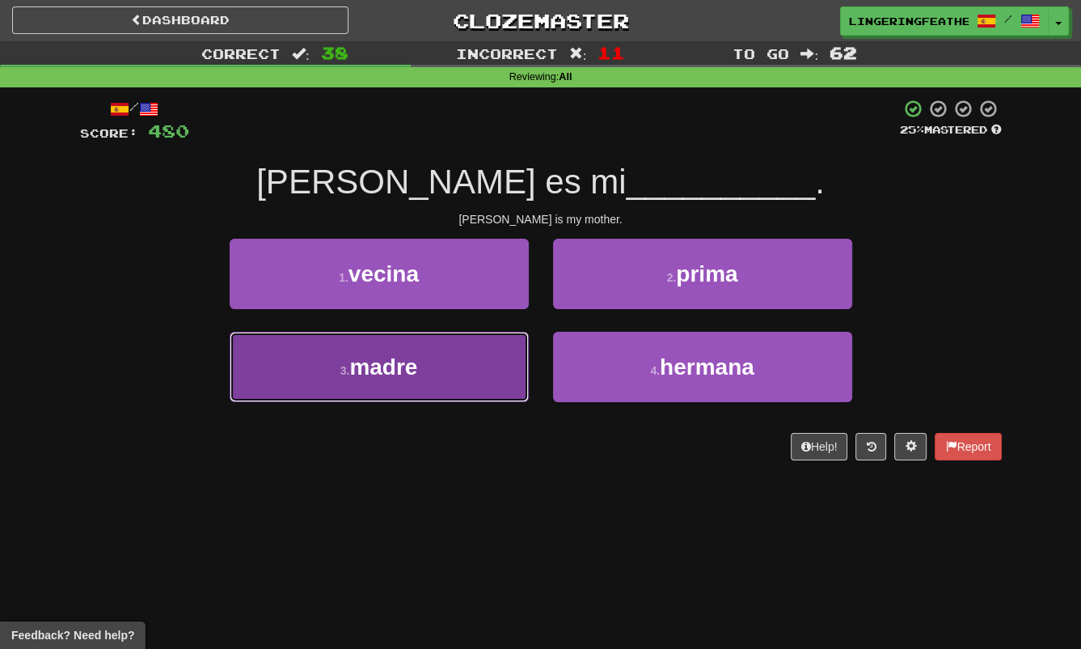
click at [475, 345] on button "3 . madre" at bounding box center [379, 367] width 299 height 70
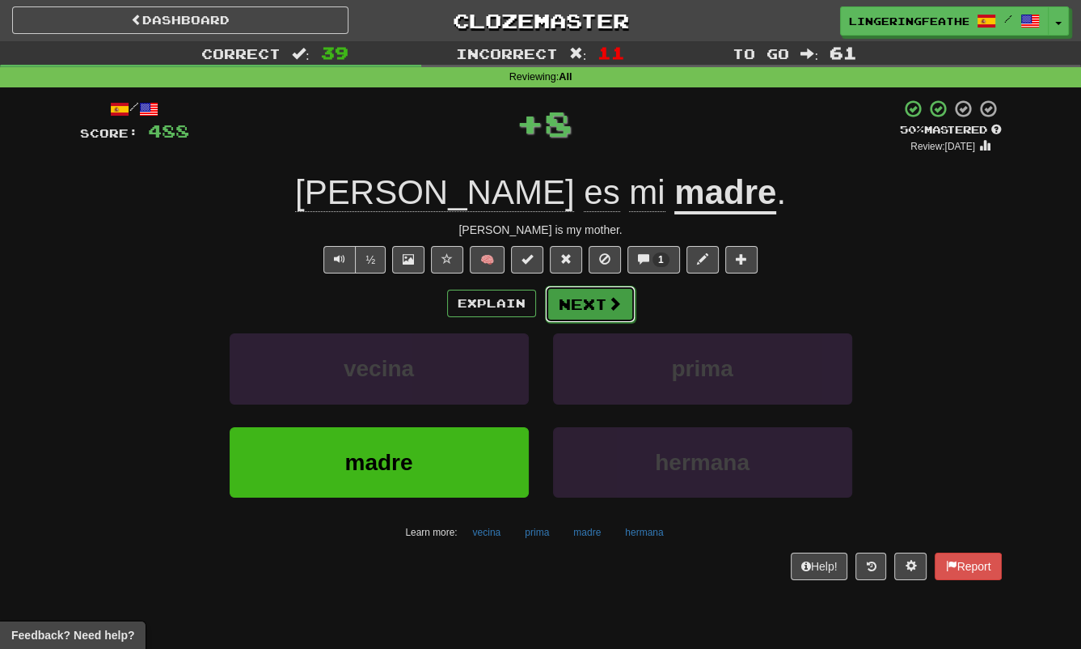
click at [576, 295] on button "Next" at bounding box center [590, 304] width 91 height 37
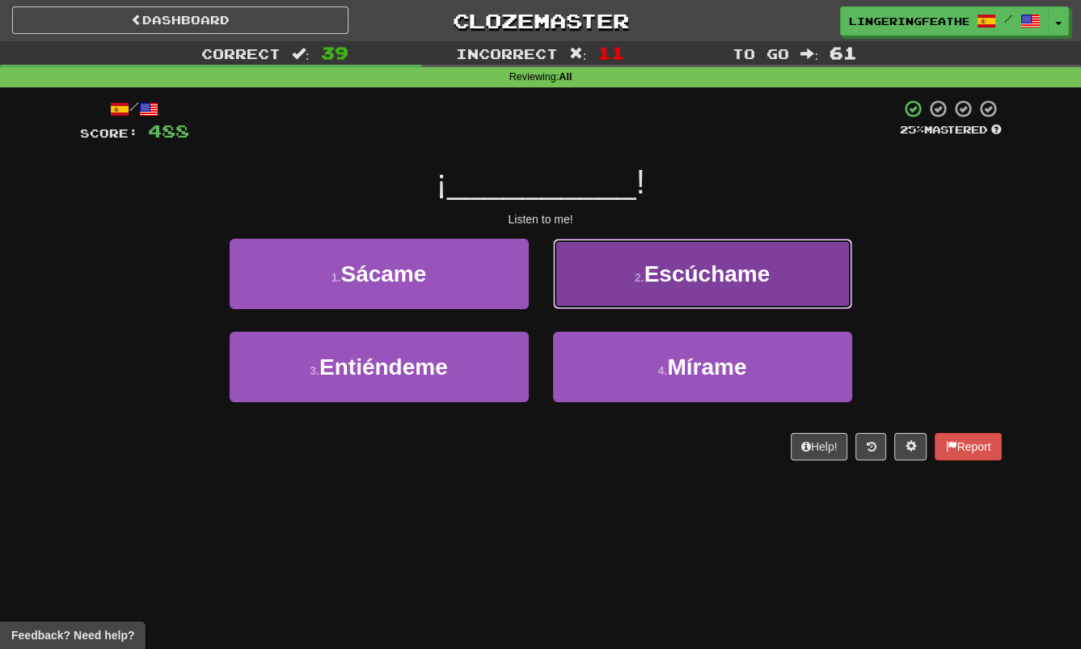
click at [606, 290] on button "2 . [GEOGRAPHIC_DATA]" at bounding box center [702, 274] width 299 height 70
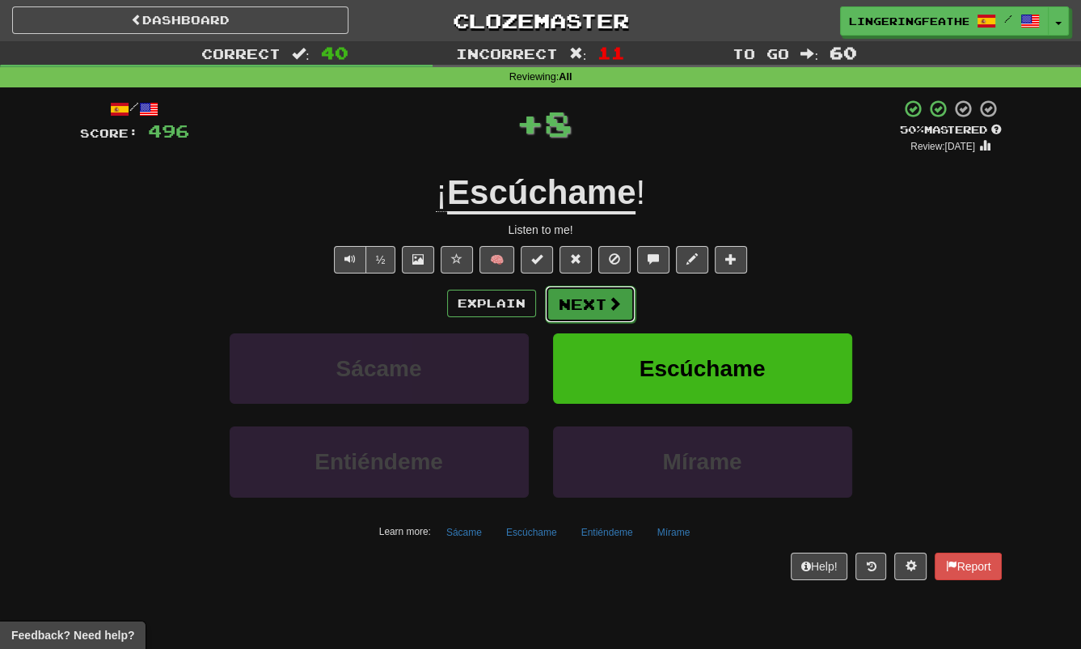
click at [573, 307] on button "Next" at bounding box center [590, 304] width 91 height 37
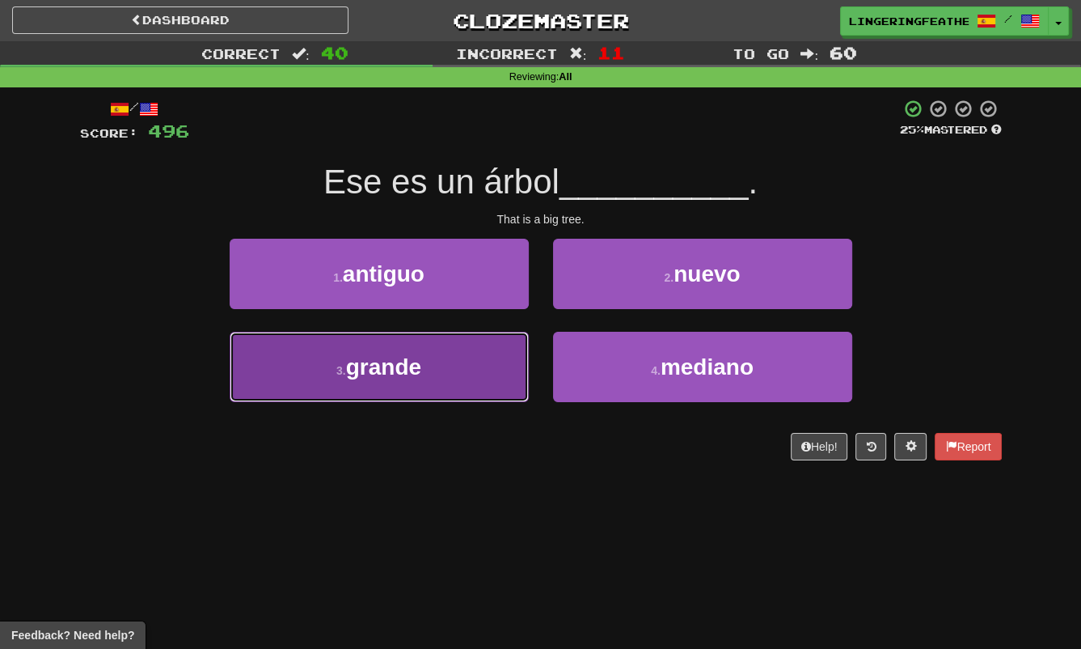
click at [476, 362] on button "3 . grande" at bounding box center [379, 367] width 299 height 70
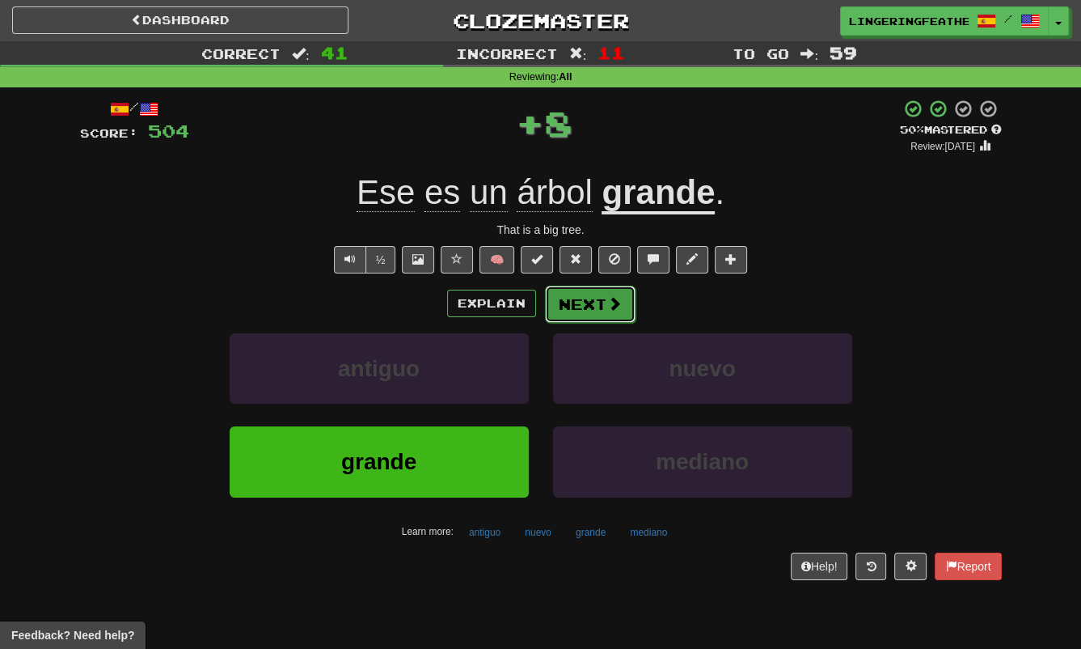
click at [588, 306] on button "Next" at bounding box center [590, 304] width 91 height 37
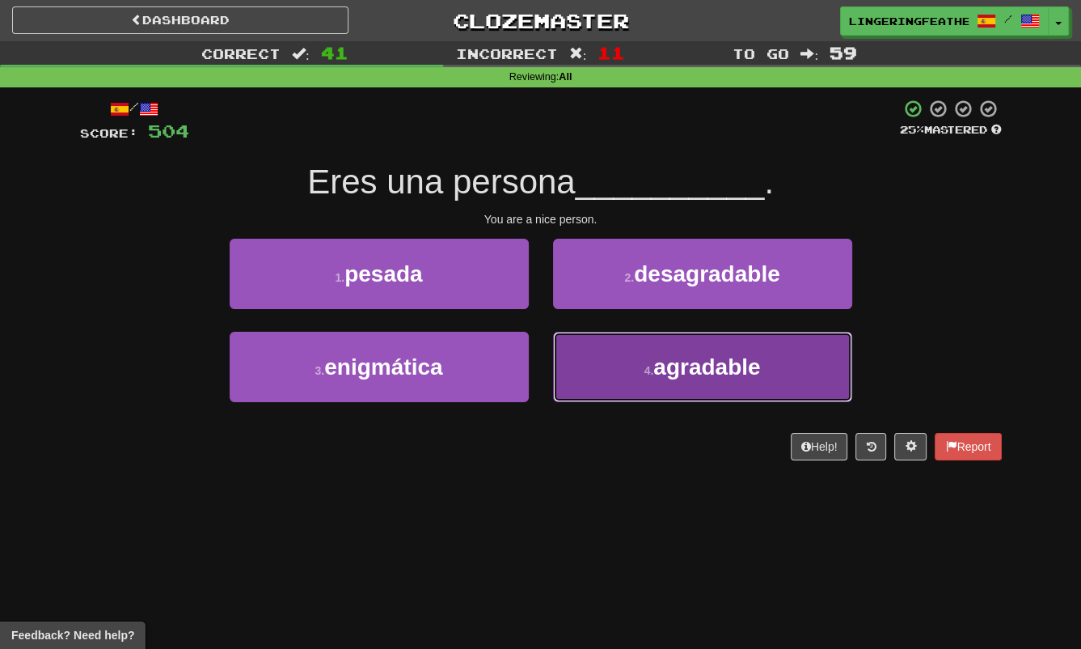
click at [578, 348] on button "4 . agradable" at bounding box center [702, 367] width 299 height 70
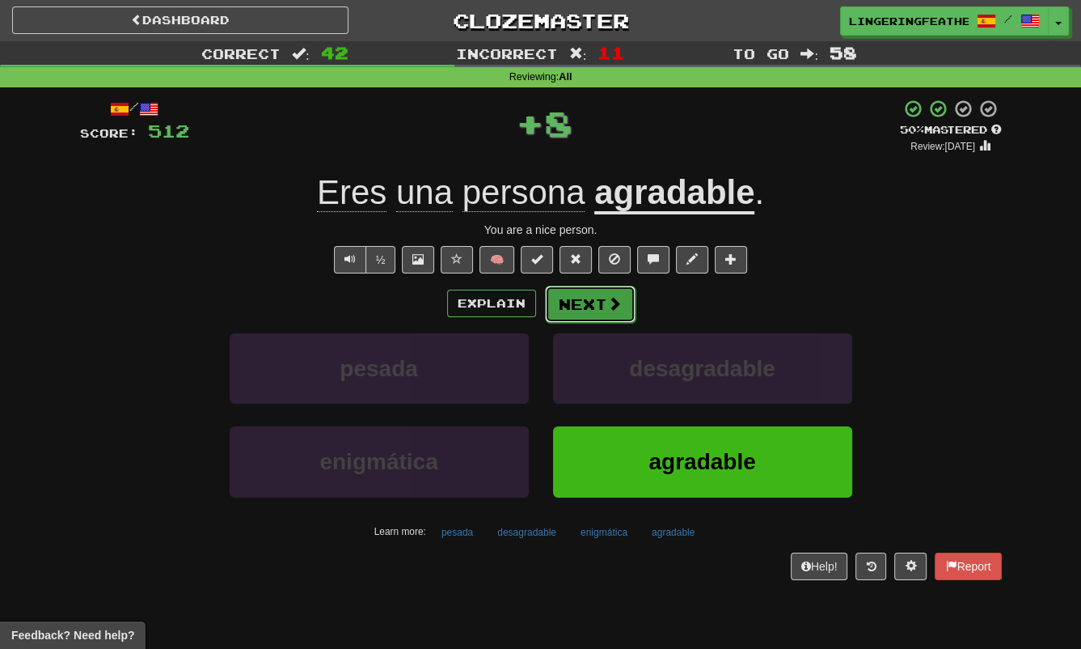
click at [582, 315] on button "Next" at bounding box center [590, 304] width 91 height 37
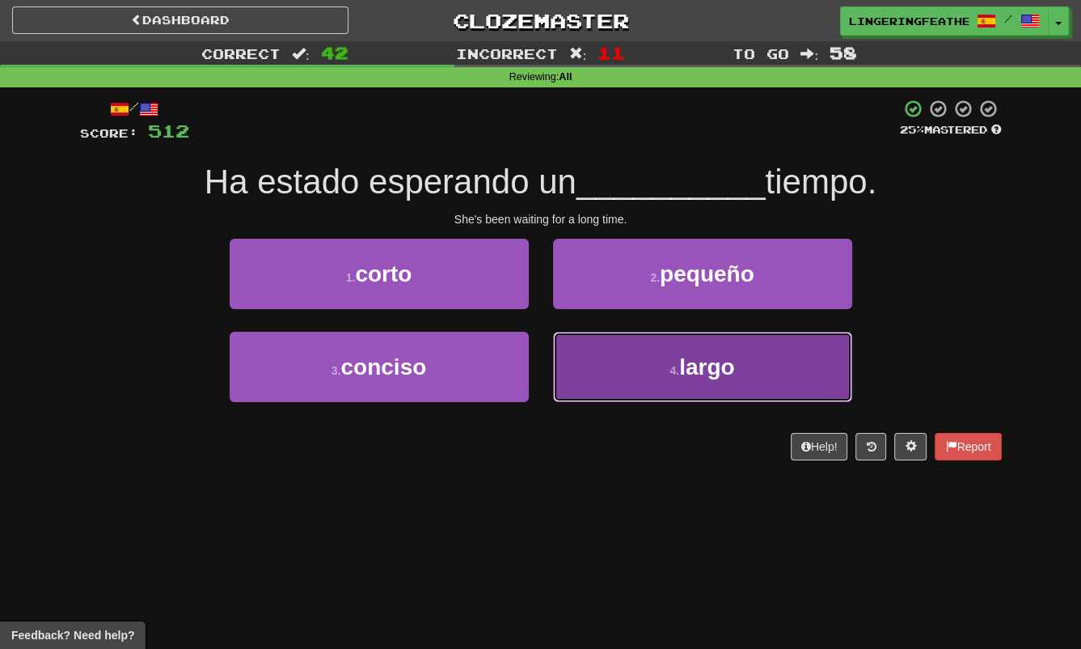
click at [628, 384] on button "4 . largo" at bounding box center [702, 367] width 299 height 70
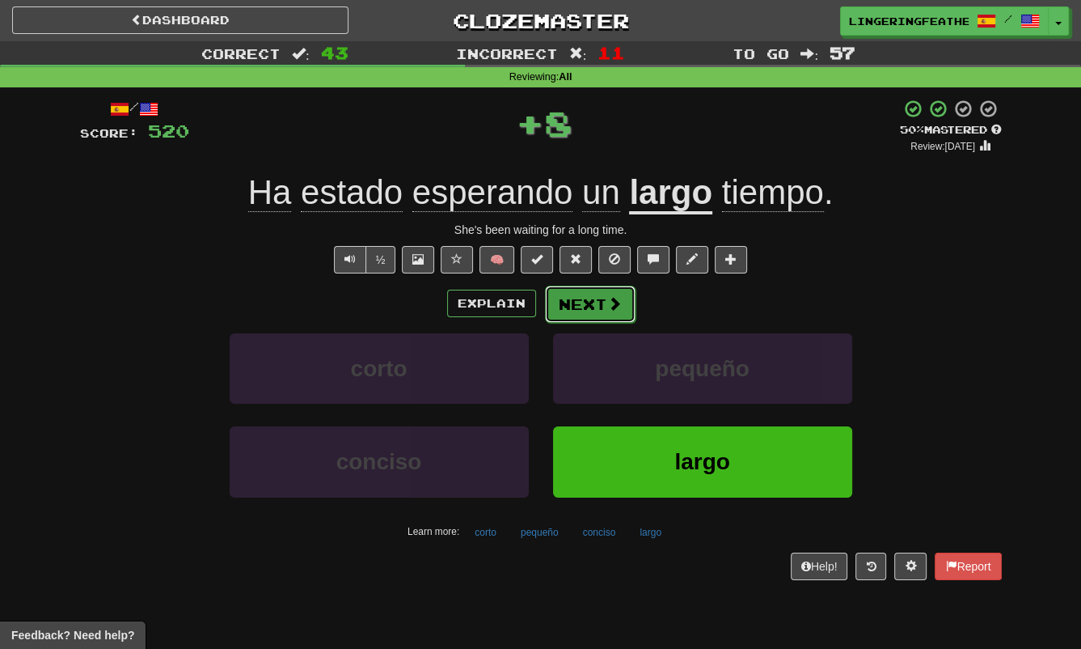
click at [600, 299] on button "Next" at bounding box center [590, 304] width 91 height 37
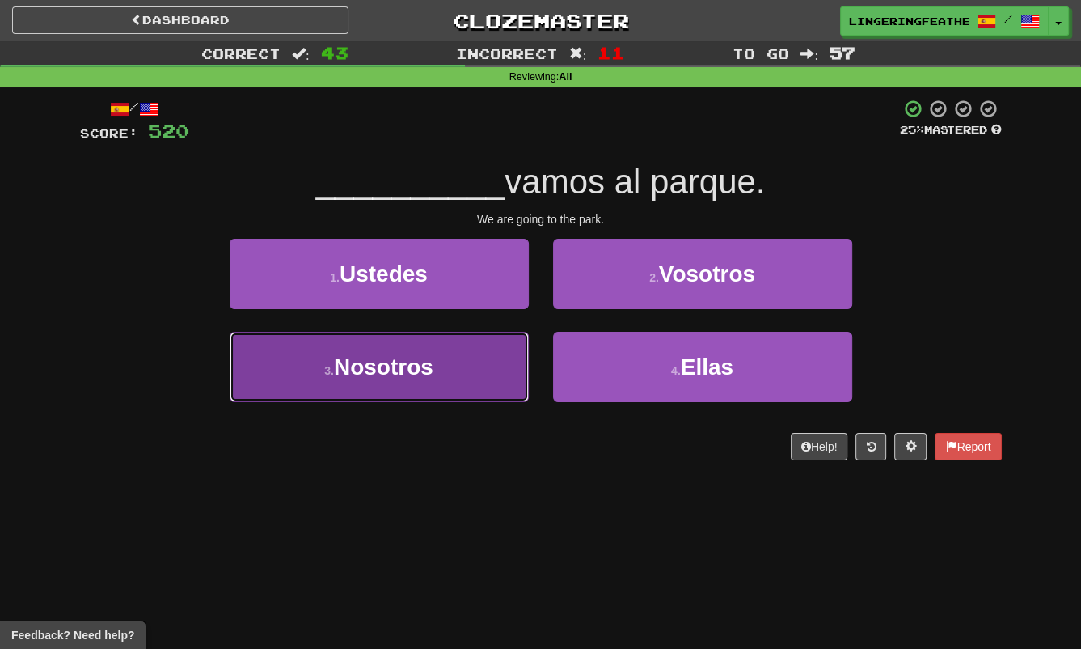
click at [472, 379] on button "3 . Nosotros" at bounding box center [379, 367] width 299 height 70
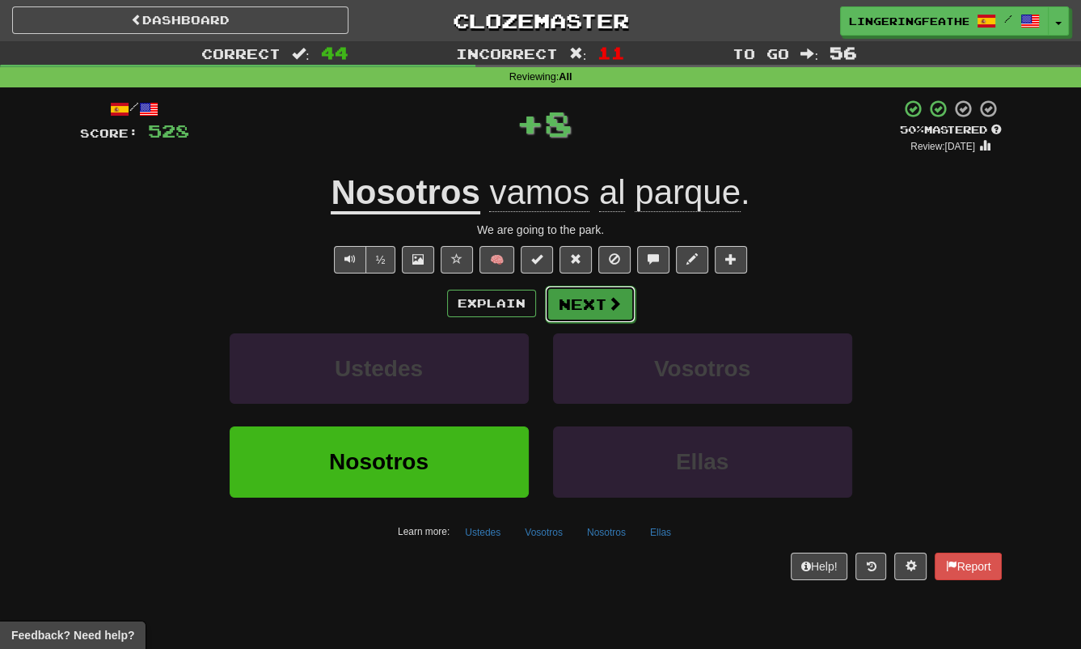
click at [588, 311] on button "Next" at bounding box center [590, 304] width 91 height 37
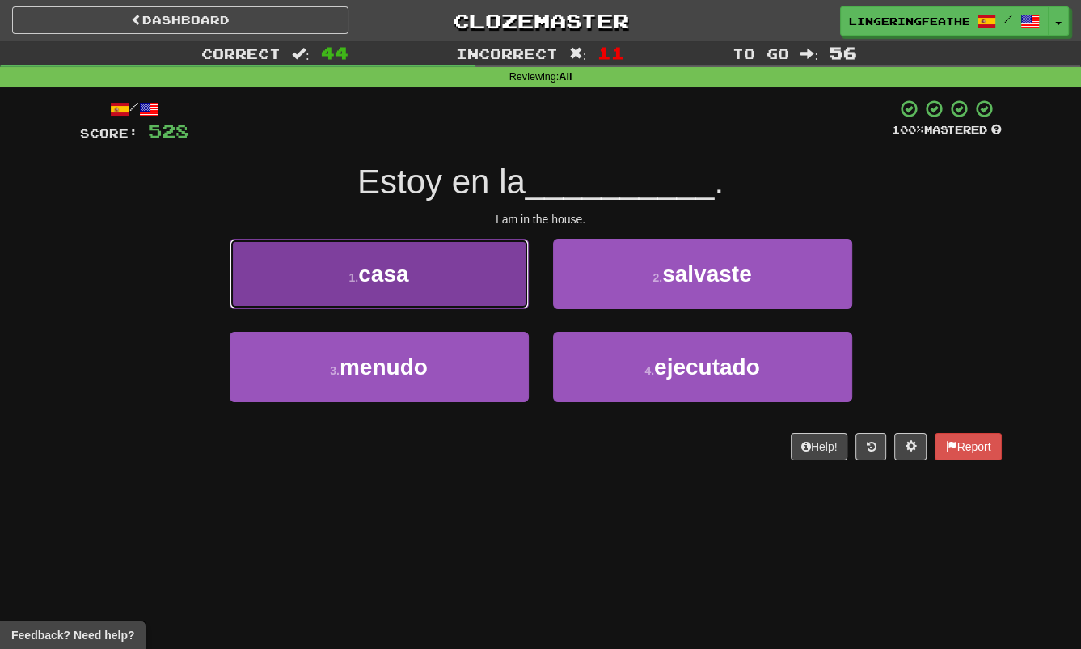
click at [489, 281] on button "1 . casa" at bounding box center [379, 274] width 299 height 70
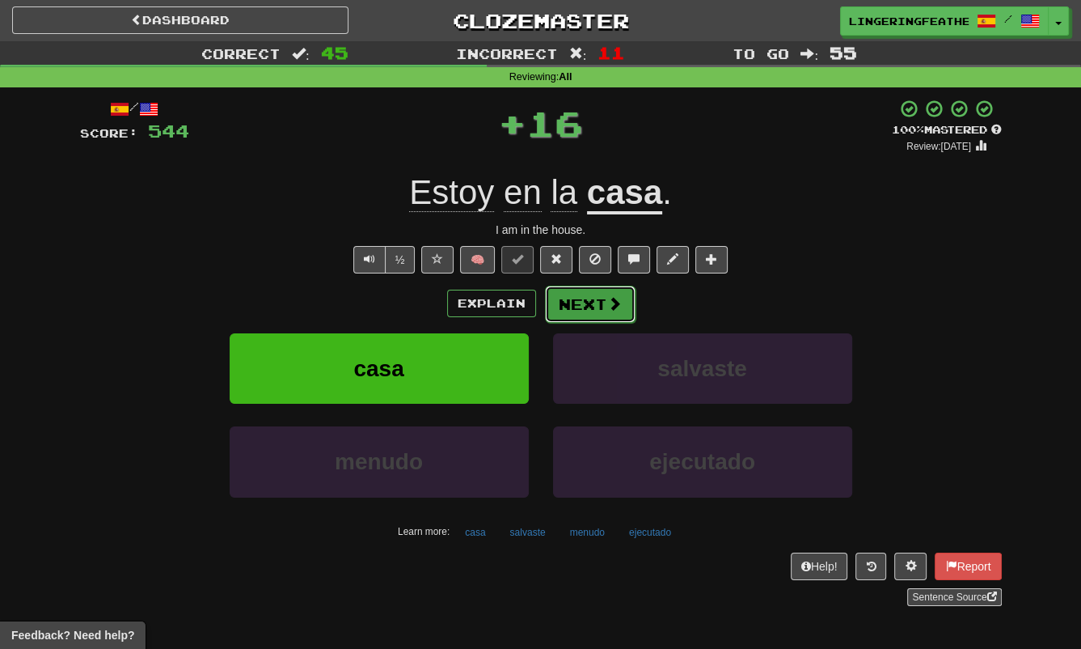
click at [573, 295] on button "Next" at bounding box center [590, 304] width 91 height 37
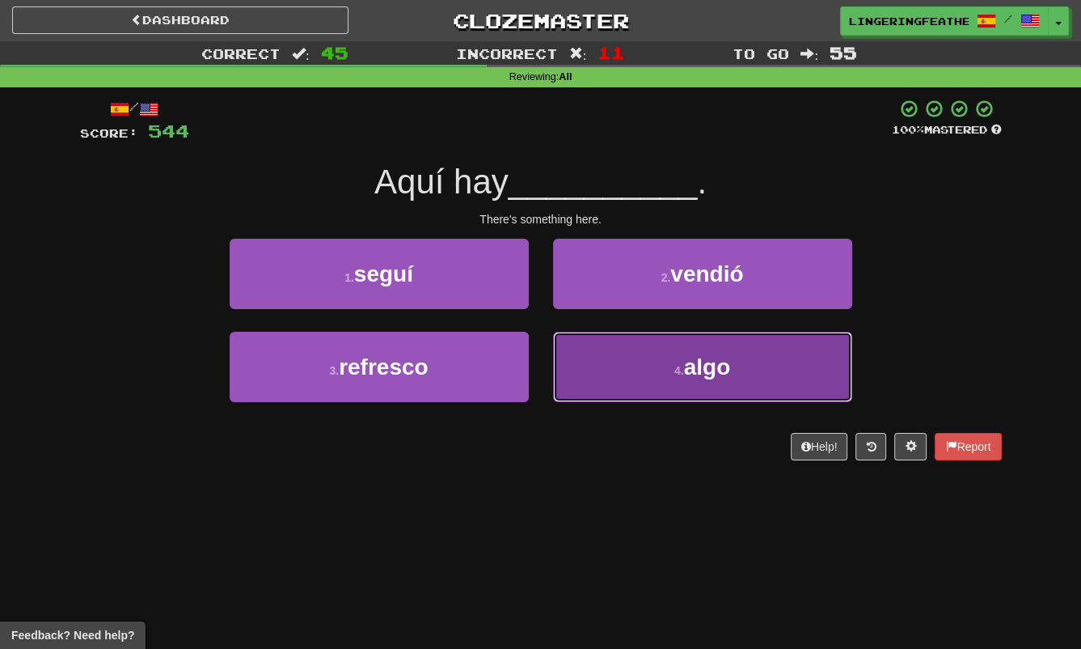
click at [611, 378] on button "4 . algo" at bounding box center [702, 367] width 299 height 70
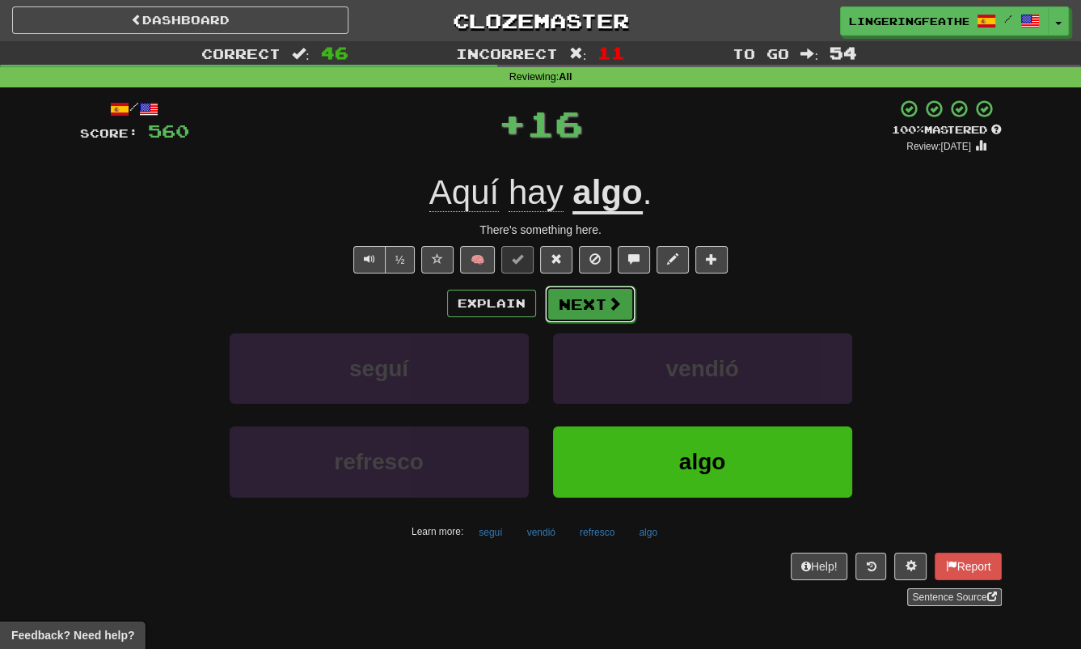
click at [605, 312] on button "Next" at bounding box center [590, 304] width 91 height 37
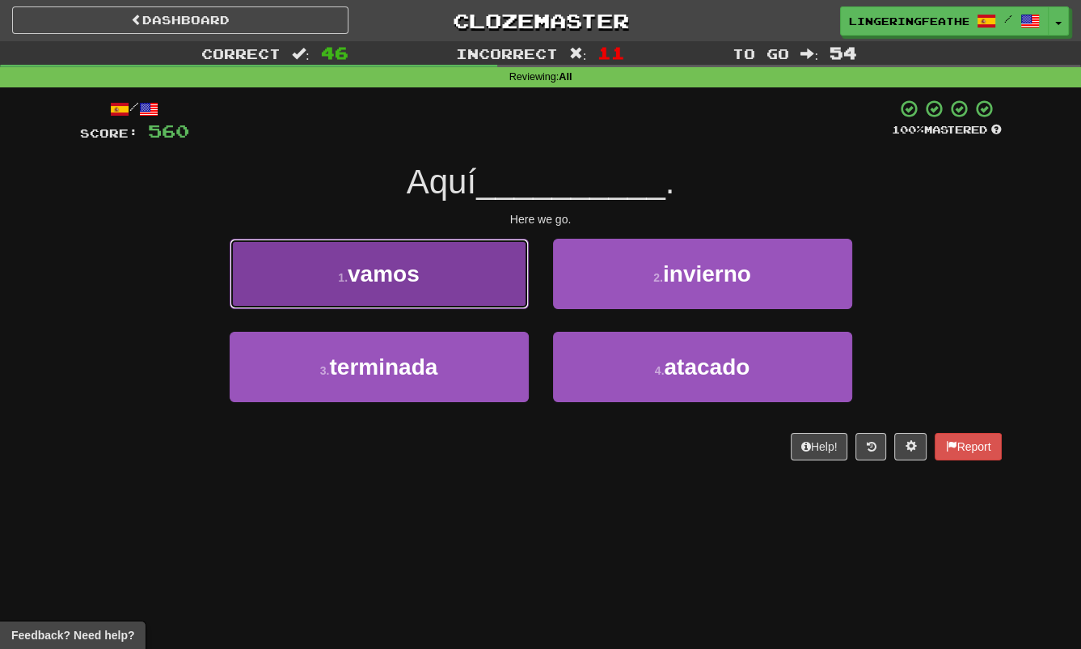
click at [492, 290] on button "1 . vamos" at bounding box center [379, 274] width 299 height 70
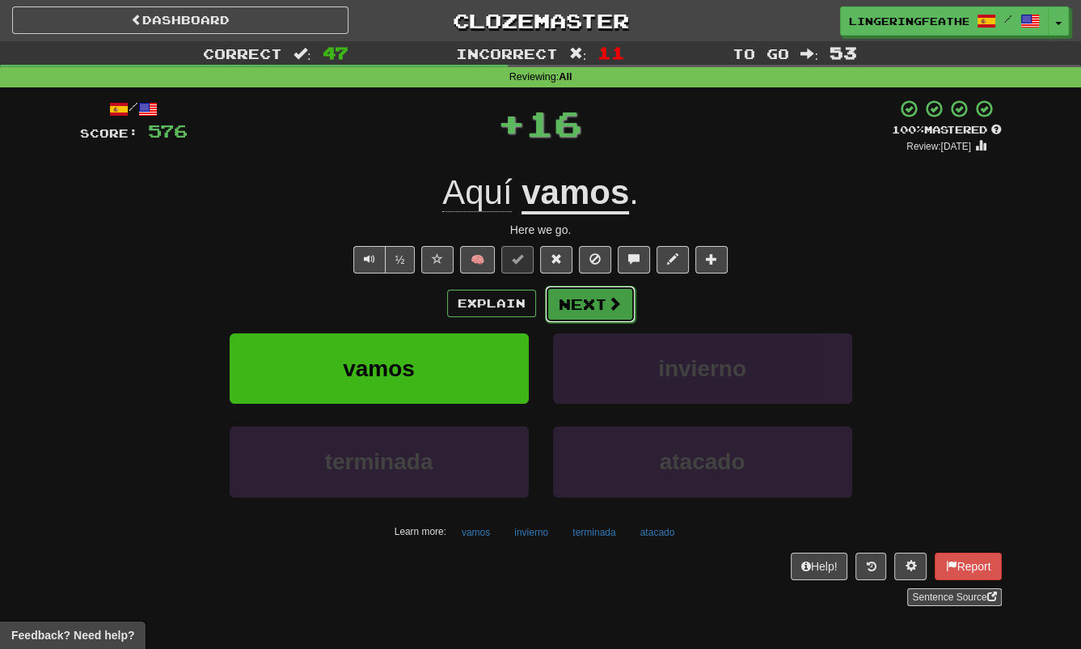
click at [575, 310] on button "Next" at bounding box center [590, 304] width 91 height 37
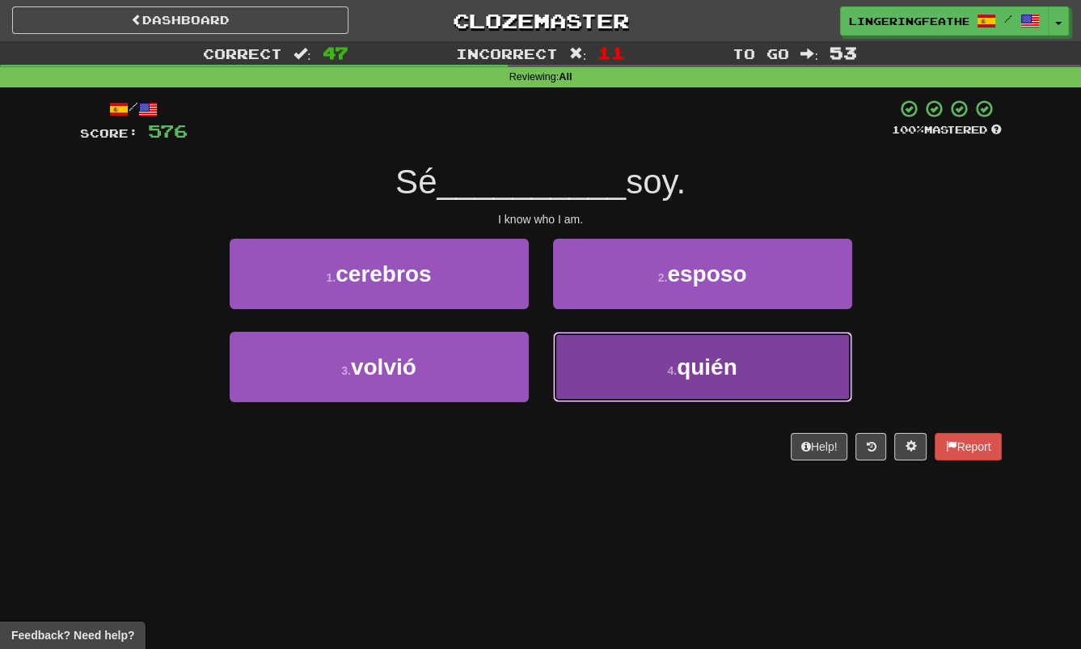
click at [586, 363] on button "4 . quién" at bounding box center [702, 367] width 299 height 70
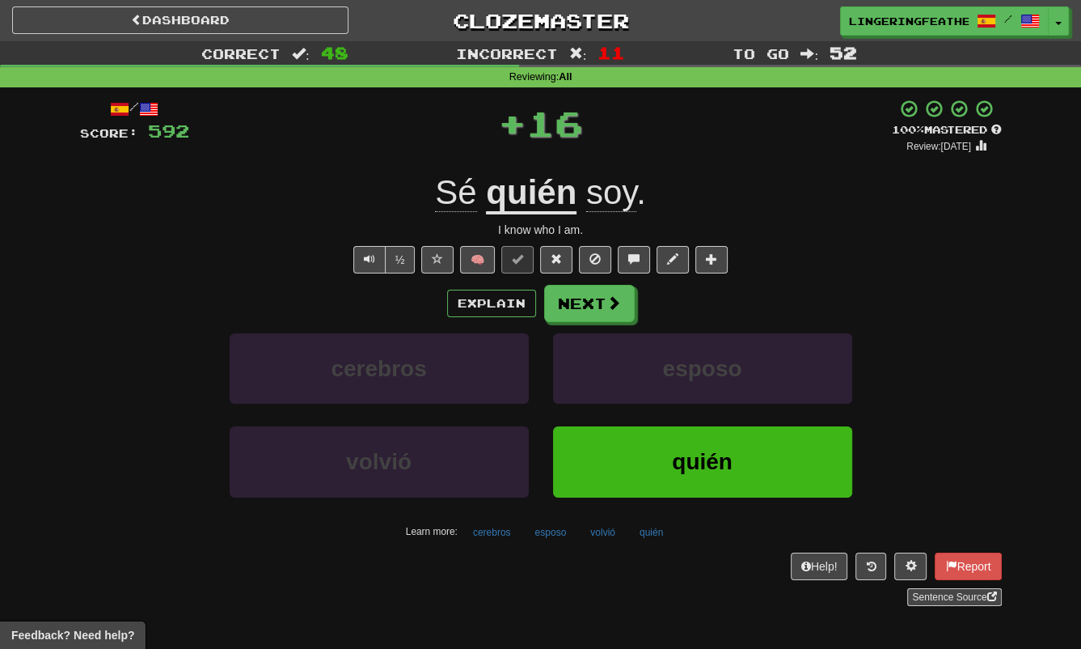
click at [531, 195] on u "quién" at bounding box center [531, 193] width 91 height 41
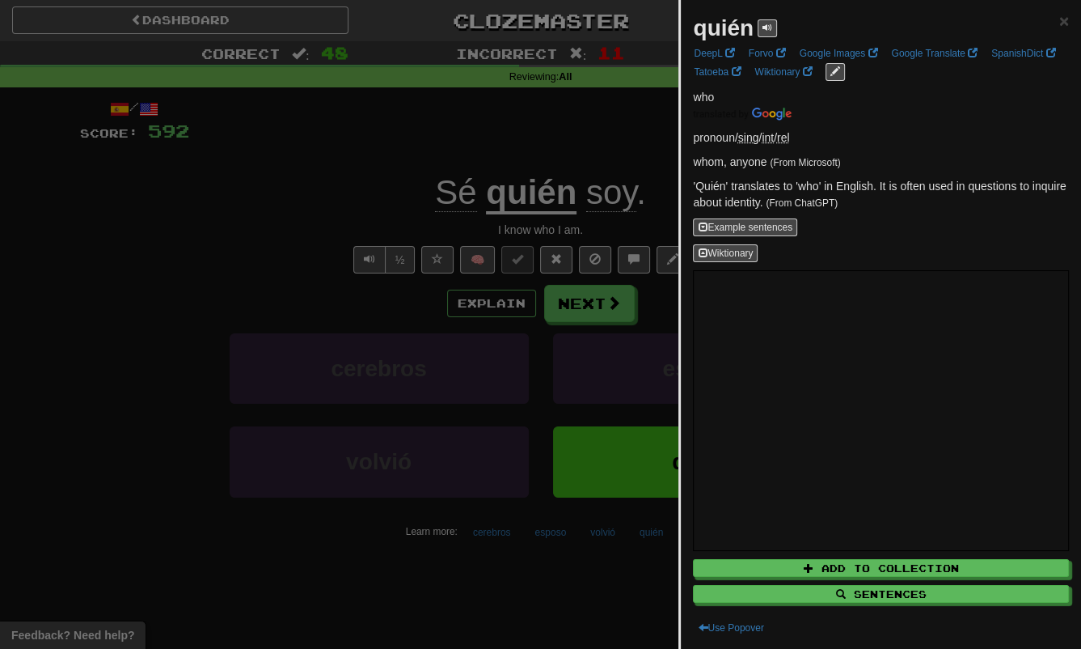
click at [259, 243] on div at bounding box center [540, 324] width 1081 height 649
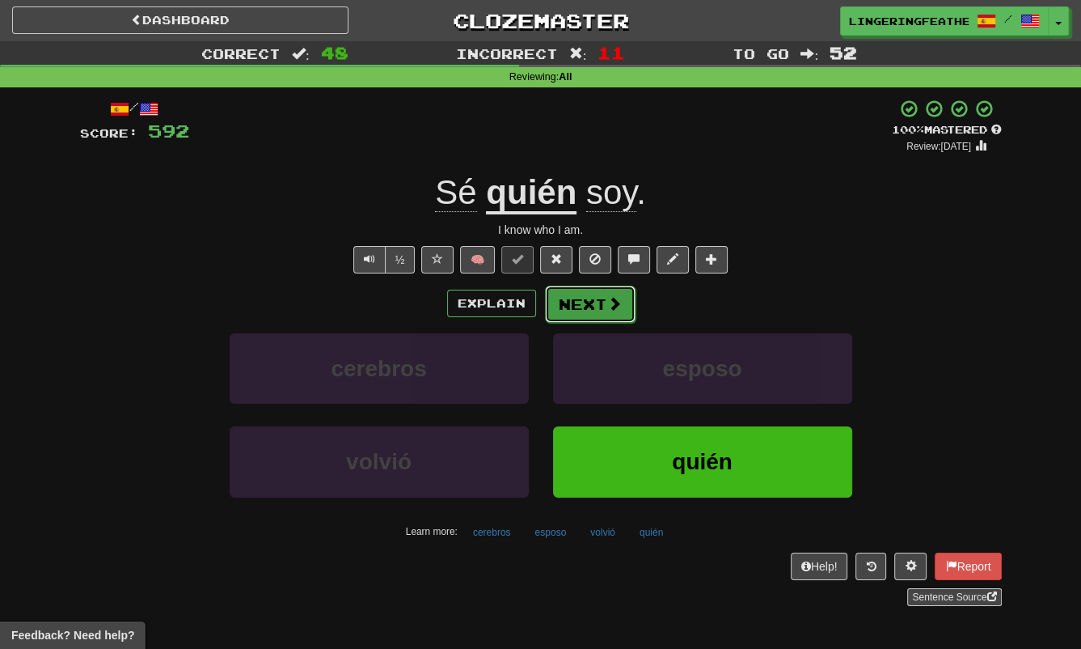
click at [616, 311] on span at bounding box center [614, 303] width 15 height 15
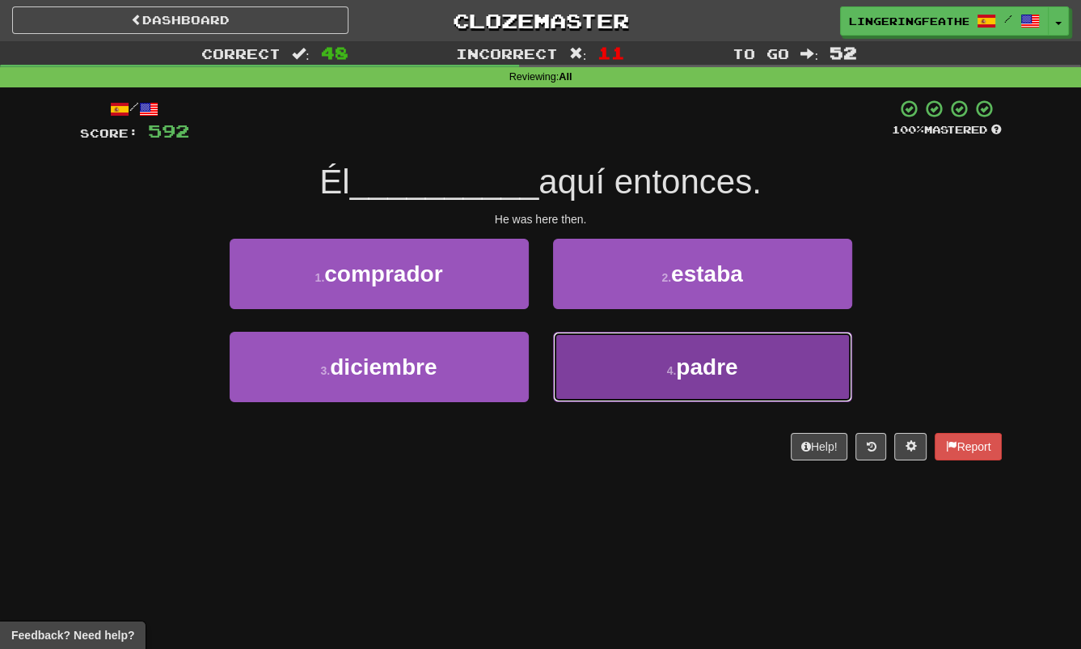
click at [621, 351] on button "4 . padre" at bounding box center [702, 367] width 299 height 70
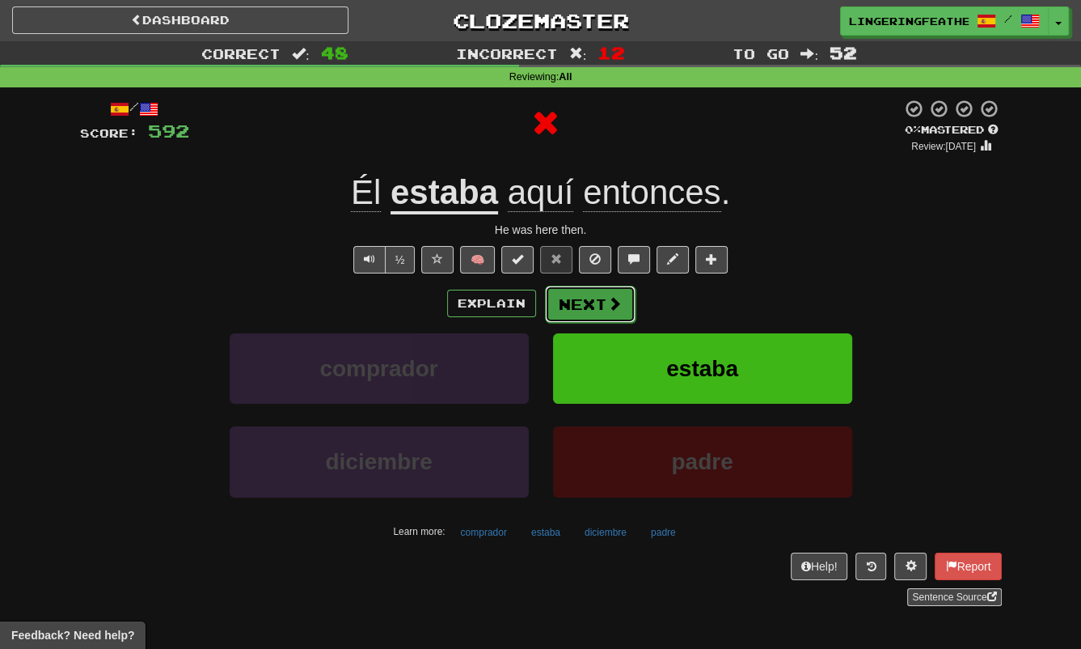
click at [588, 299] on button "Next" at bounding box center [590, 304] width 91 height 37
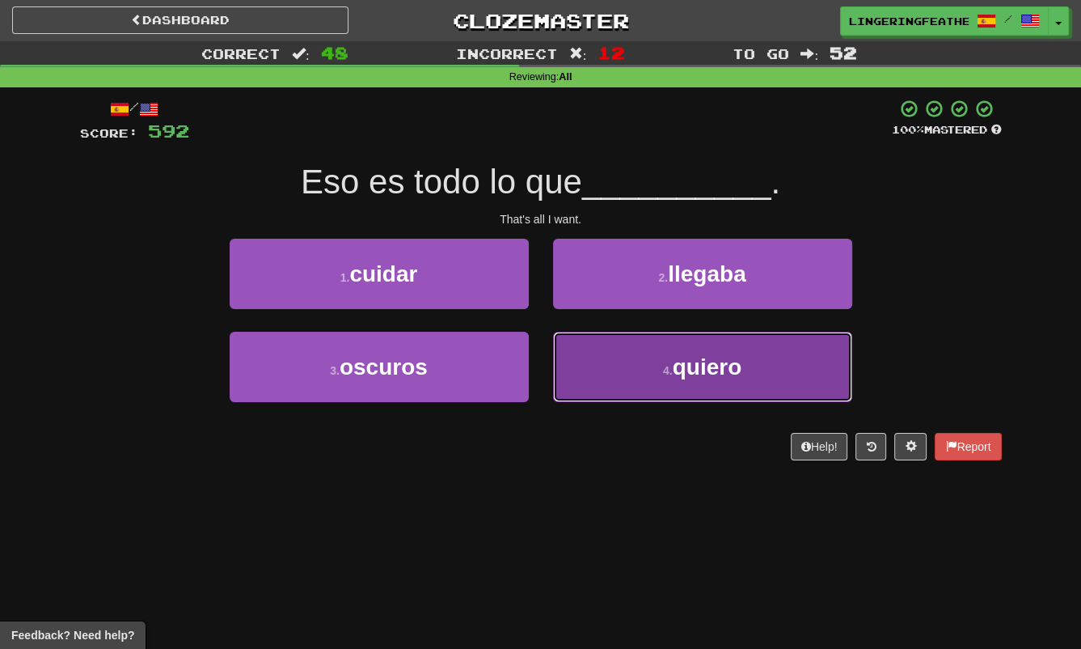
click at [609, 357] on button "4 . quiero" at bounding box center [702, 367] width 299 height 70
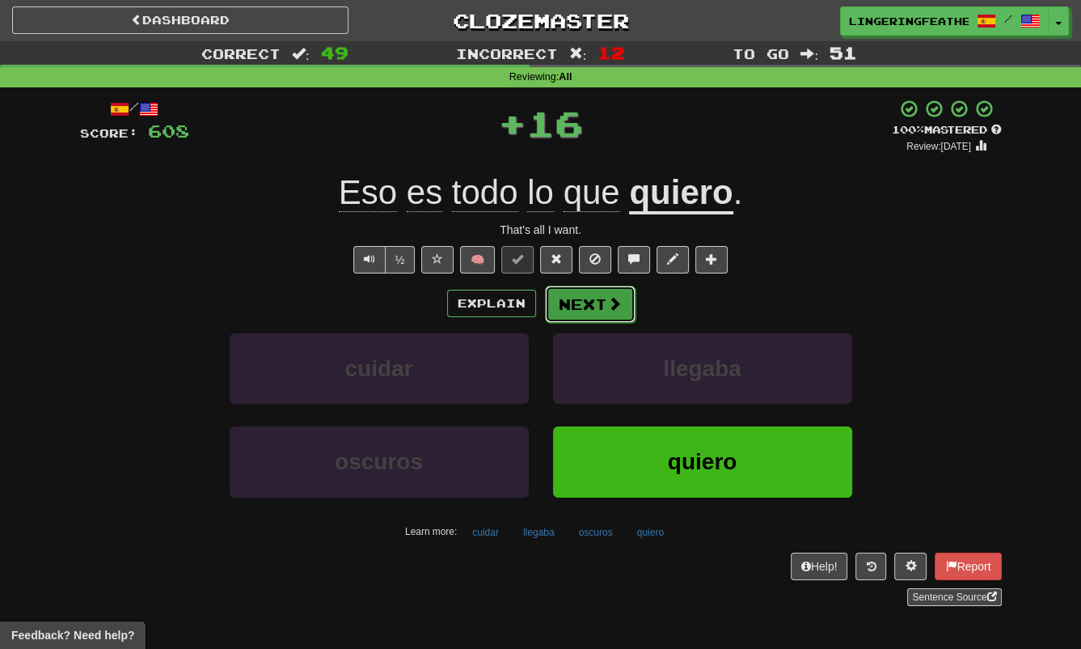
click at [599, 316] on button "Next" at bounding box center [590, 304] width 91 height 37
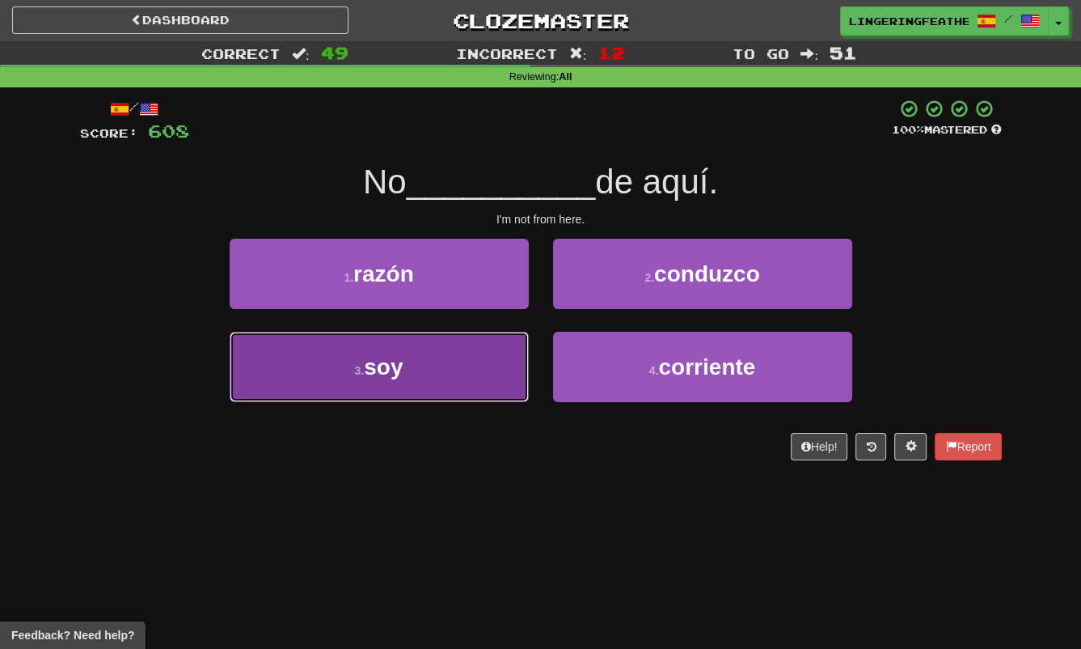
click at [450, 355] on button "3 . soy" at bounding box center [379, 367] width 299 height 70
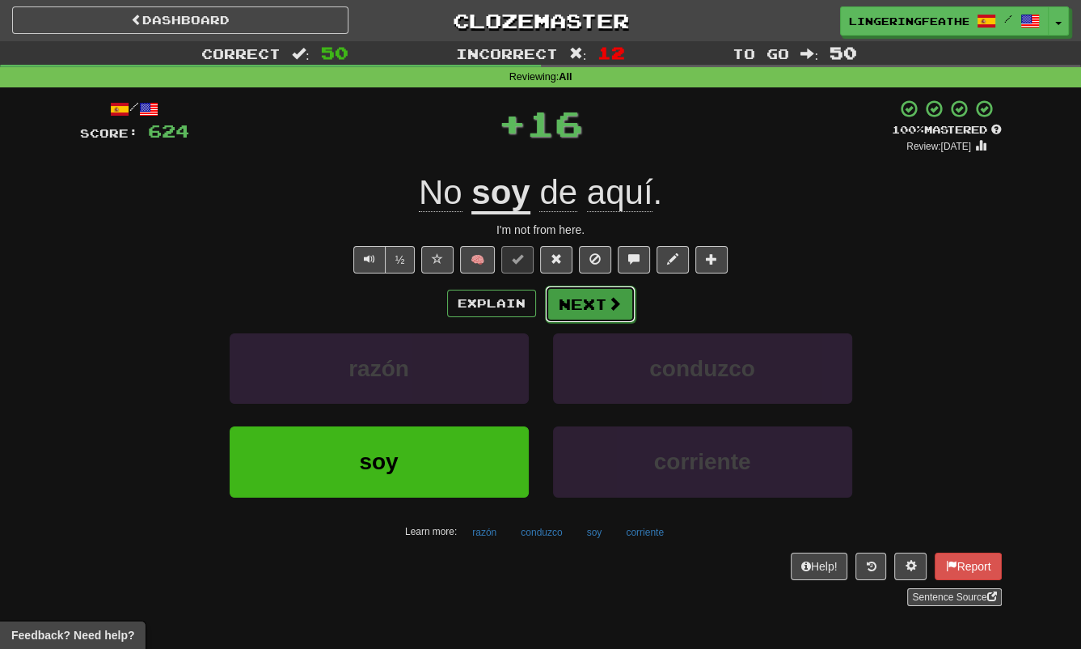
click at [566, 294] on button "Next" at bounding box center [590, 304] width 91 height 37
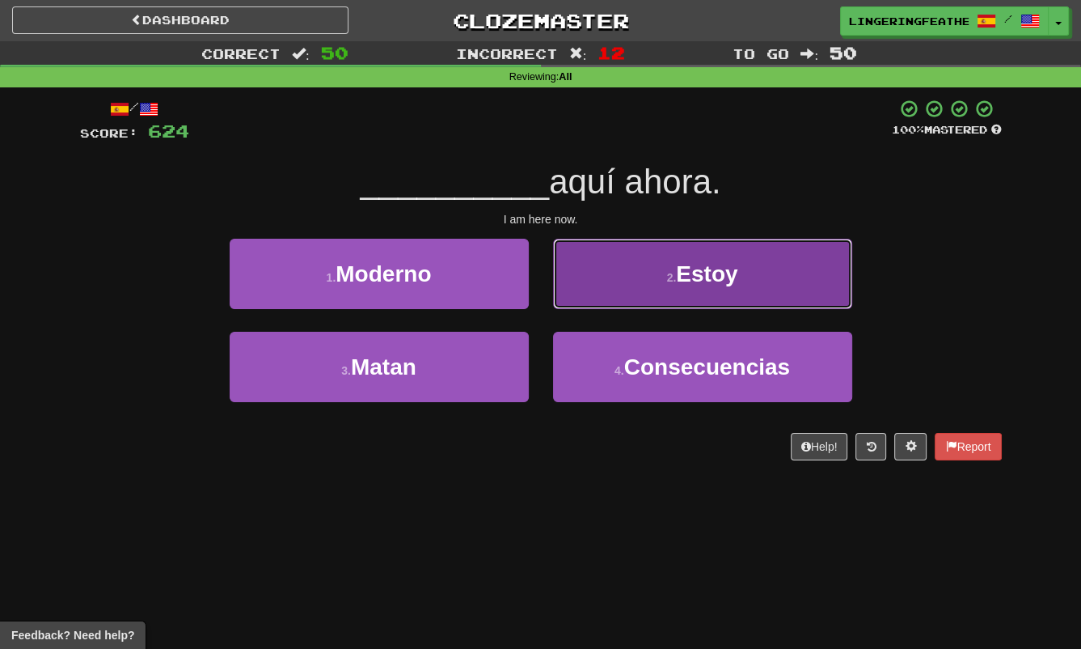
click at [624, 289] on button "2 . [GEOGRAPHIC_DATA]" at bounding box center [702, 274] width 299 height 70
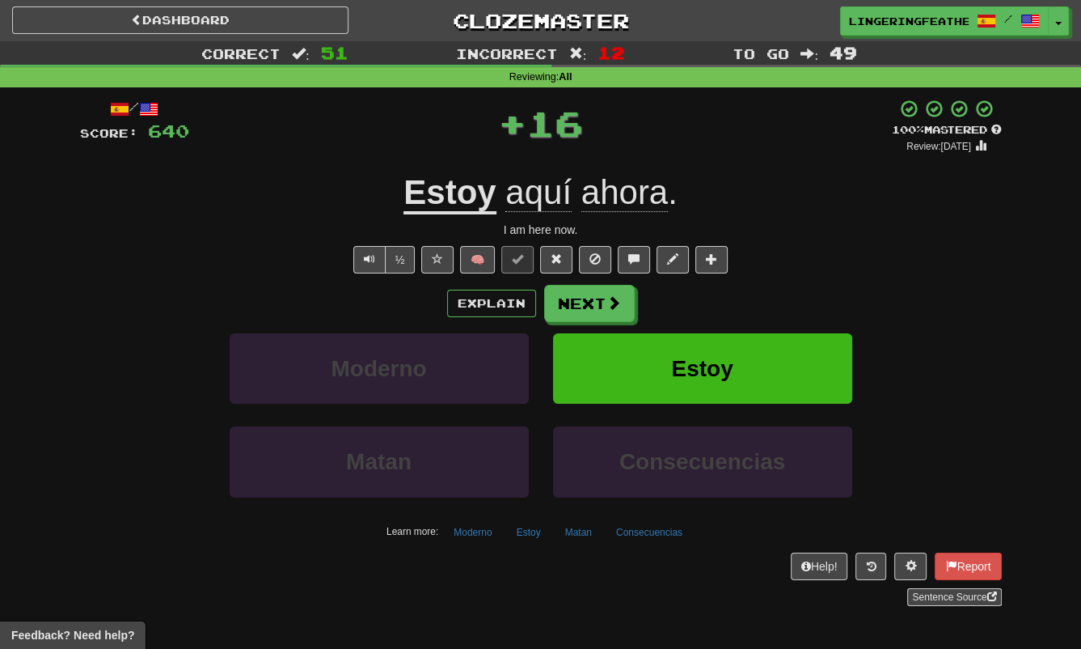
click at [471, 198] on u "Estoy" at bounding box center [450, 193] width 92 height 41
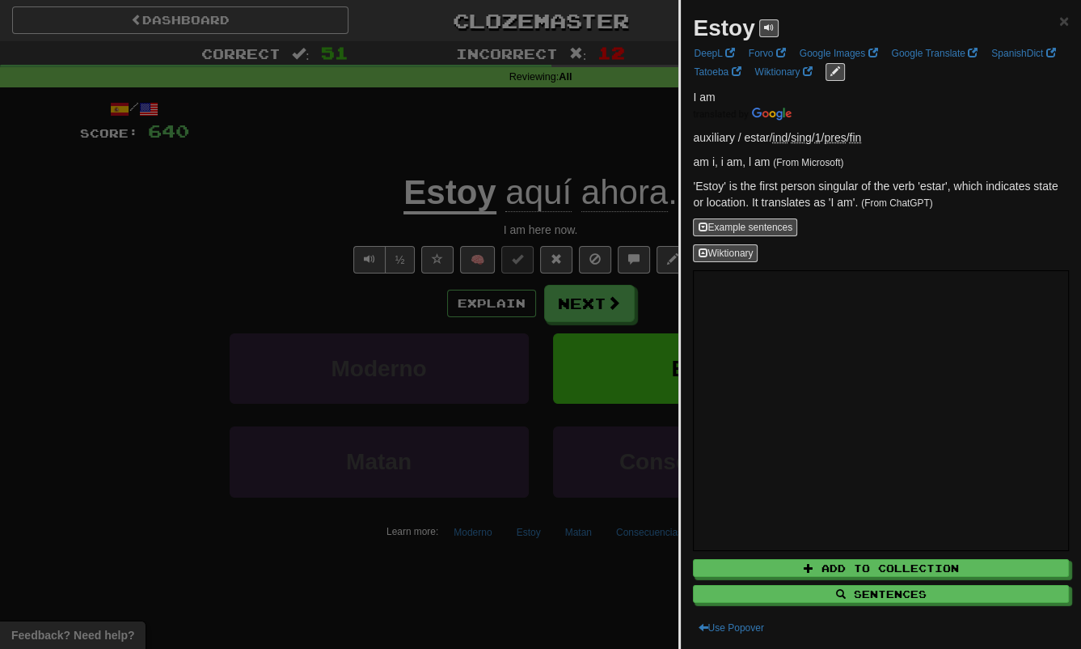
click at [289, 203] on div at bounding box center [540, 324] width 1081 height 649
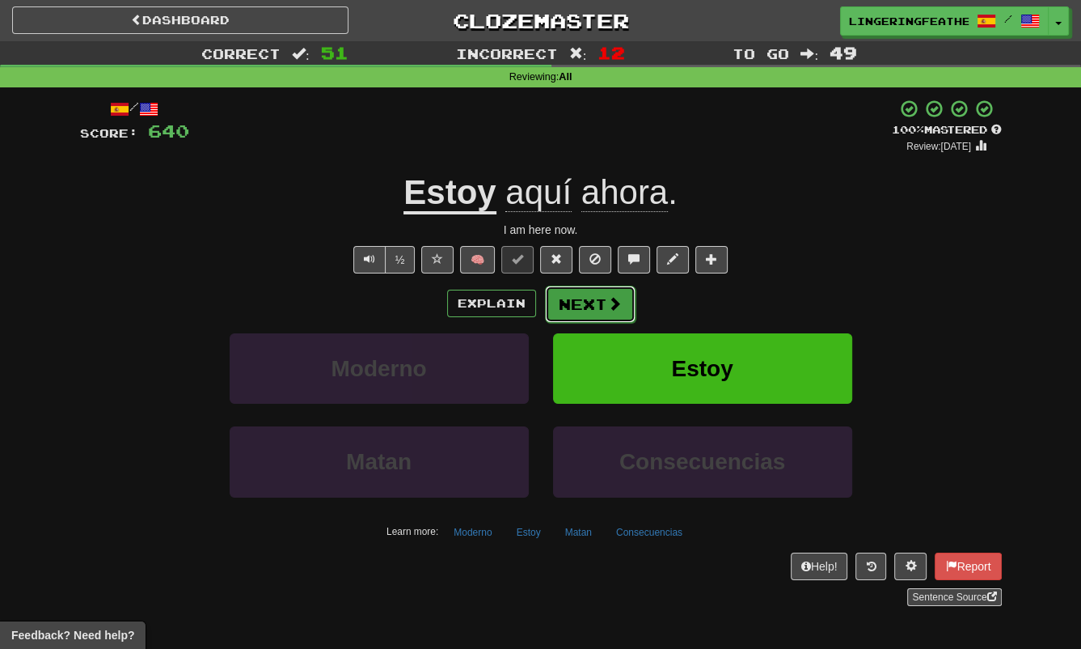
click at [602, 300] on button "Next" at bounding box center [590, 304] width 91 height 37
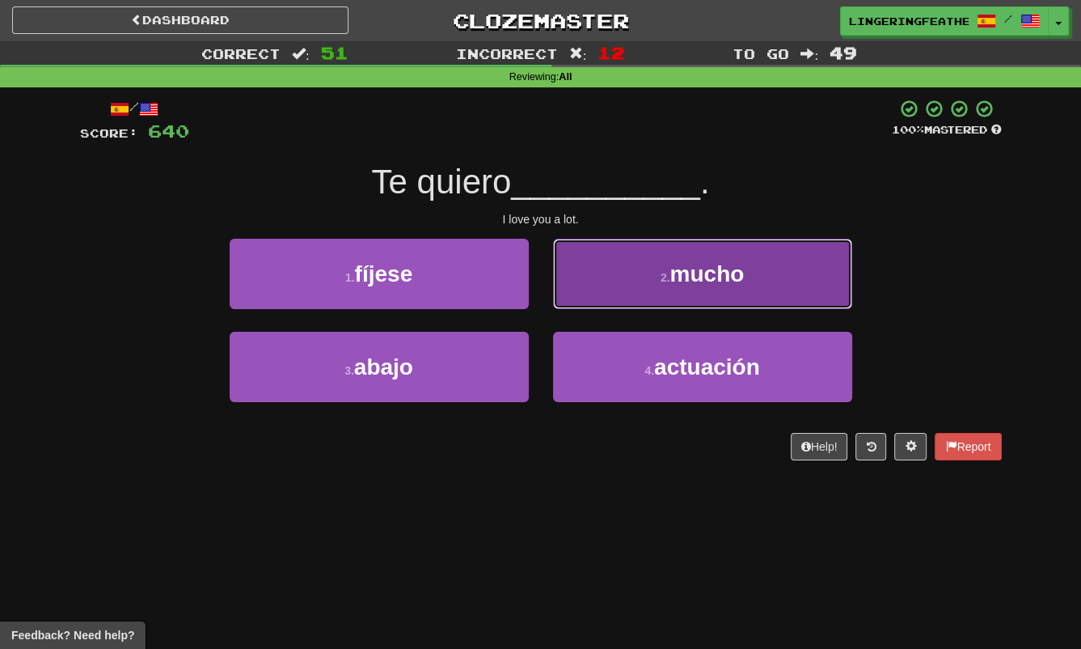
click at [654, 280] on button "2 . mucho" at bounding box center [702, 274] width 299 height 70
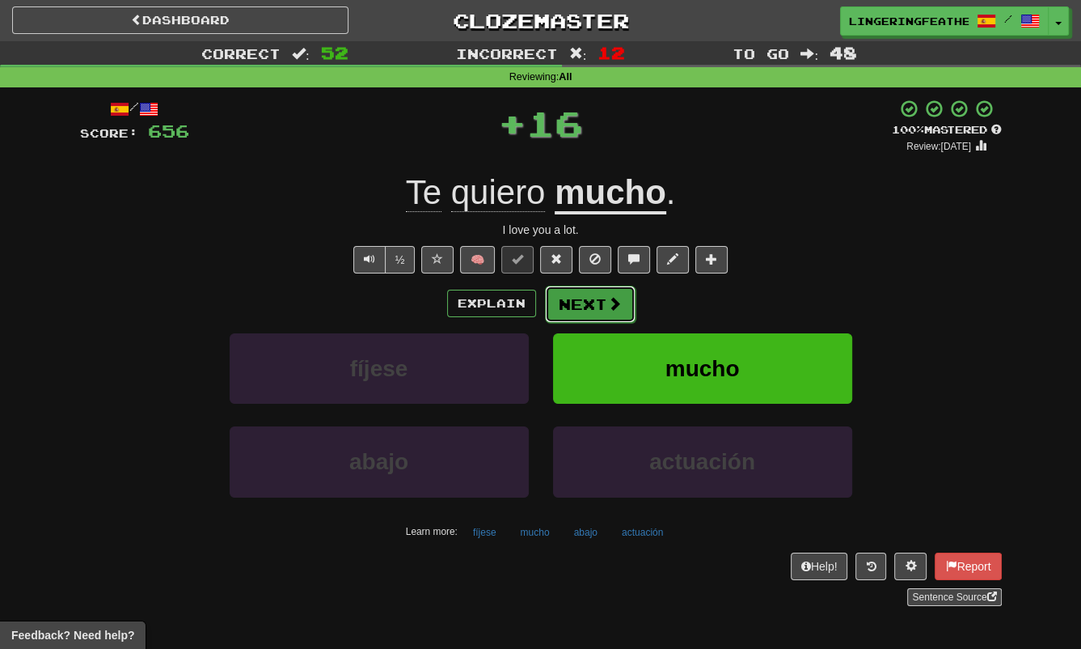
click at [594, 308] on button "Next" at bounding box center [590, 304] width 91 height 37
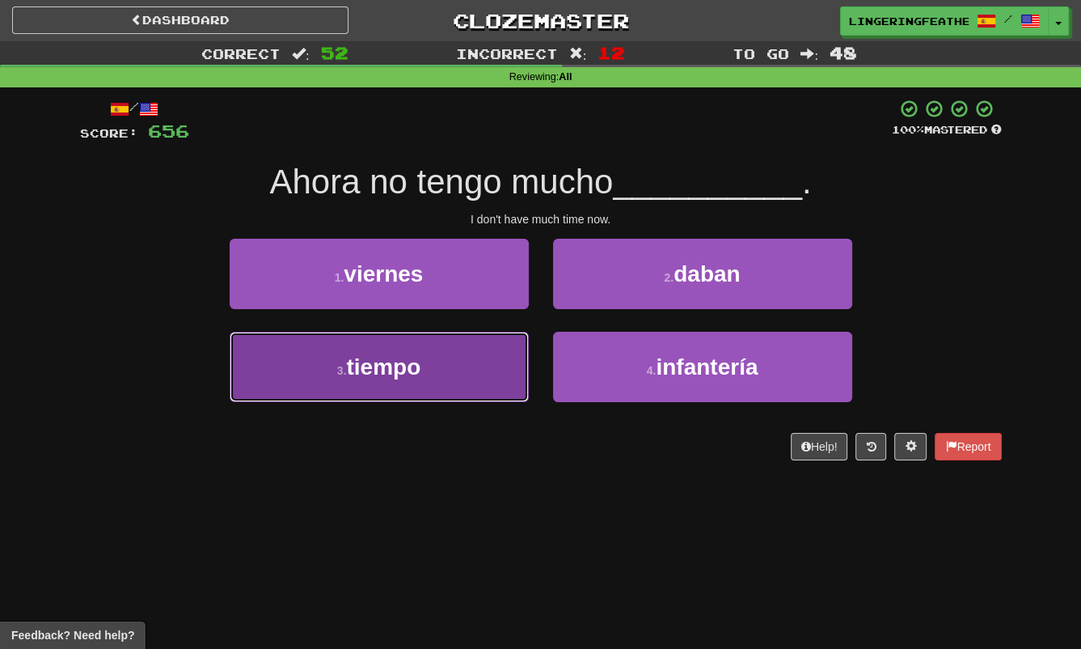
click at [490, 361] on button "3 . tiempo" at bounding box center [379, 367] width 299 height 70
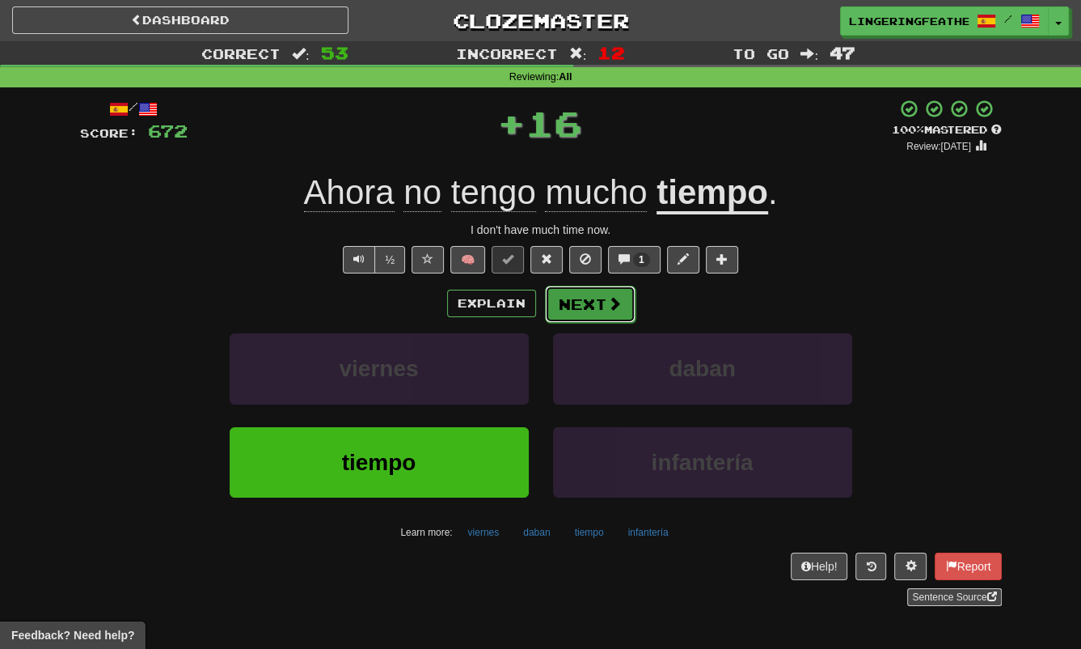
click at [595, 292] on button "Next" at bounding box center [590, 304] width 91 height 37
